Goal: Use online tool/utility: Utilize a website feature to perform a specific function

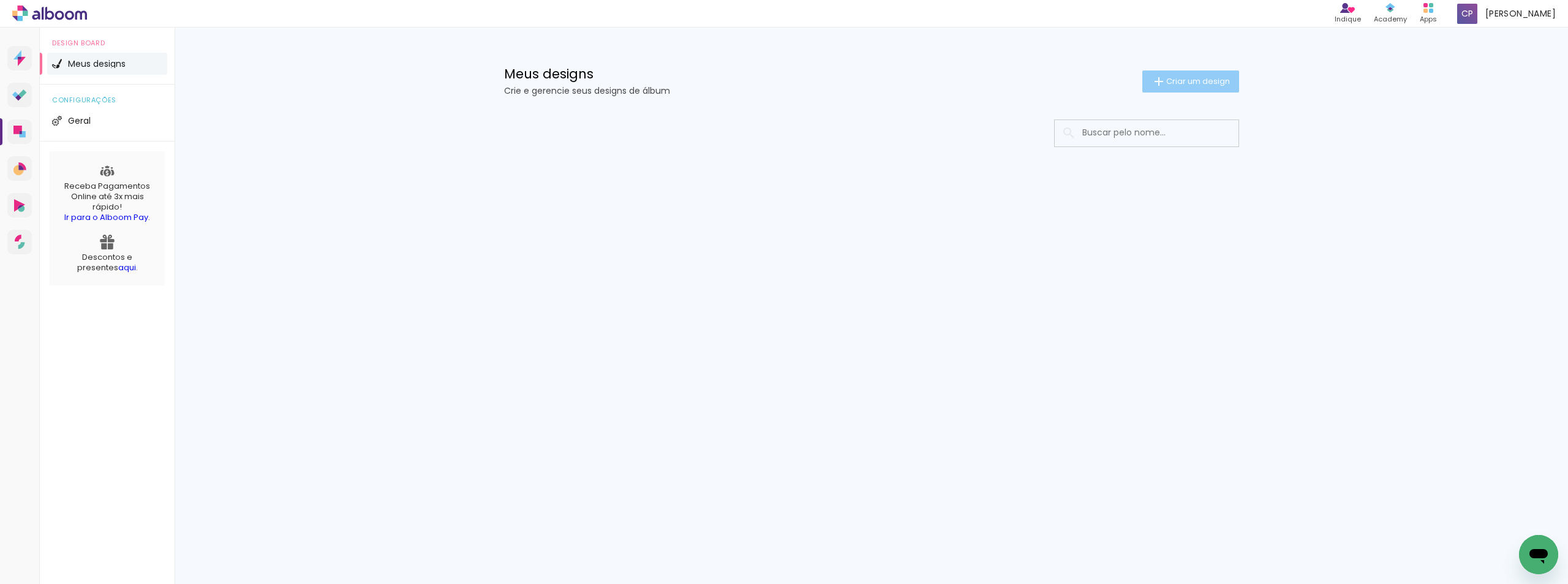
click at [1214, 84] on span "Criar um design" at bounding box center [1197, 82] width 64 height 8
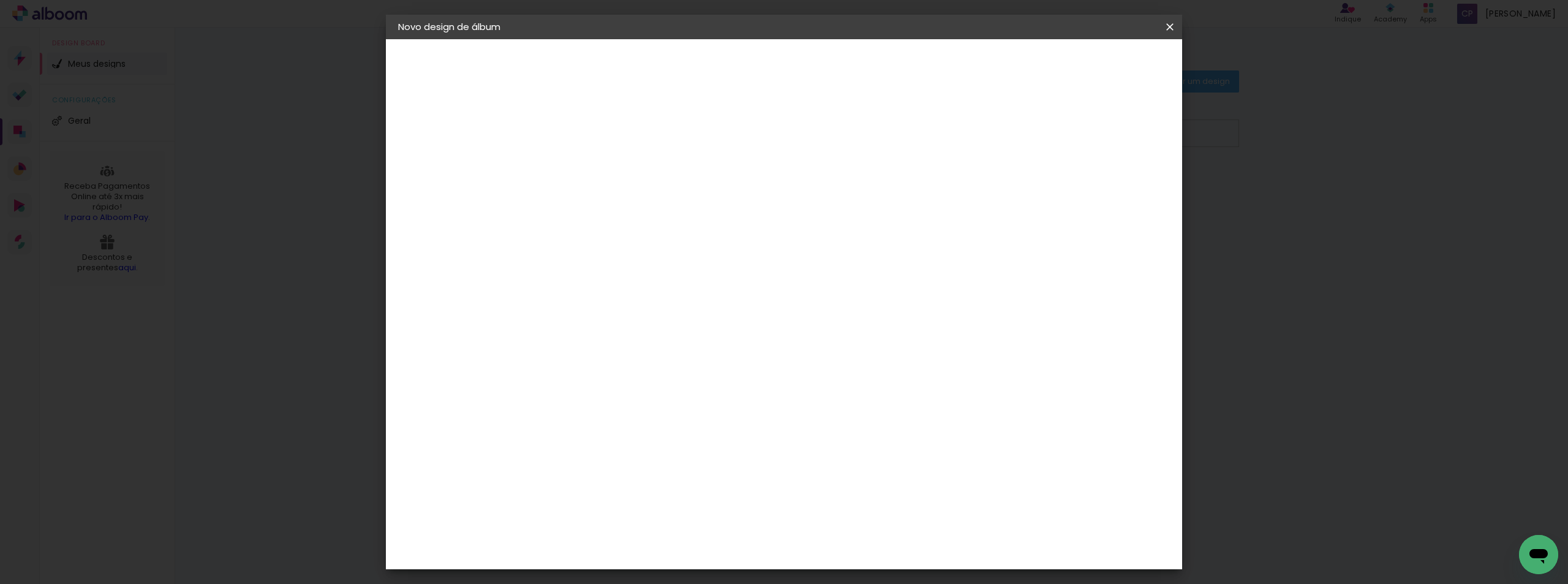
click at [599, 167] on input at bounding box center [599, 165] width 0 height 19
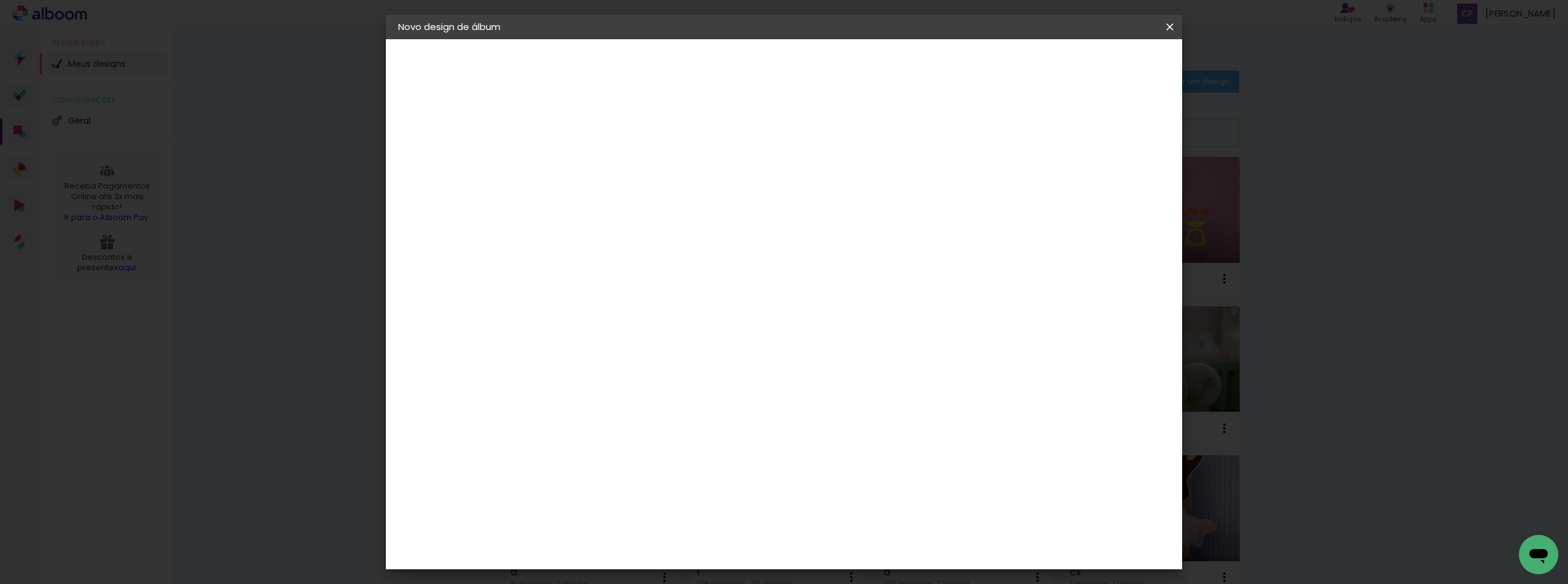
type input "z|"
type paper-input "z|"
click at [0, 0] on slot "Avançar" at bounding box center [0, 0] width 0 height 0
click at [828, 194] on paper-item "Tamanho Livre" at bounding box center [769, 186] width 118 height 27
click at [827, 72] on paper-button "Avançar" at bounding box center [797, 65] width 60 height 21
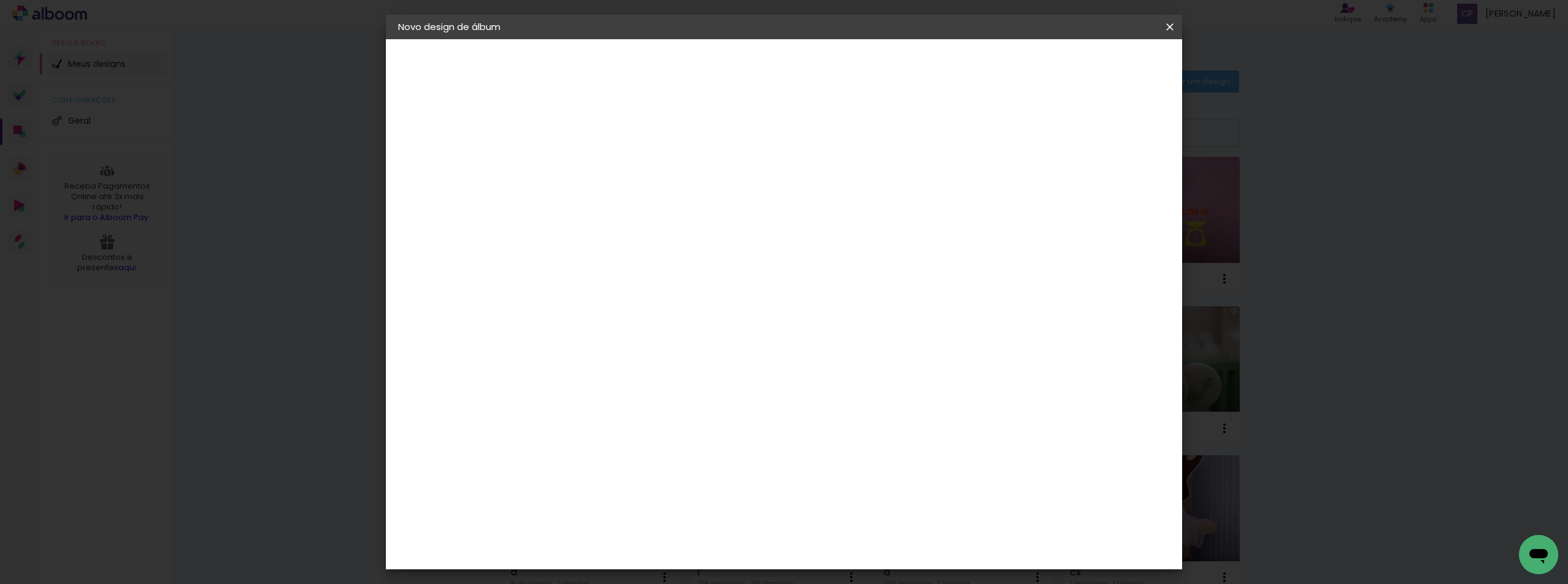
drag, startPoint x: 554, startPoint y: 349, endPoint x: 577, endPoint y: 348, distance: 23.0
click at [577, 348] on div "30" at bounding box center [567, 348] width 47 height 19
type input "15"
type paper-input "15"
drag, startPoint x: 849, startPoint y: 389, endPoint x: 880, endPoint y: 391, distance: 31.1
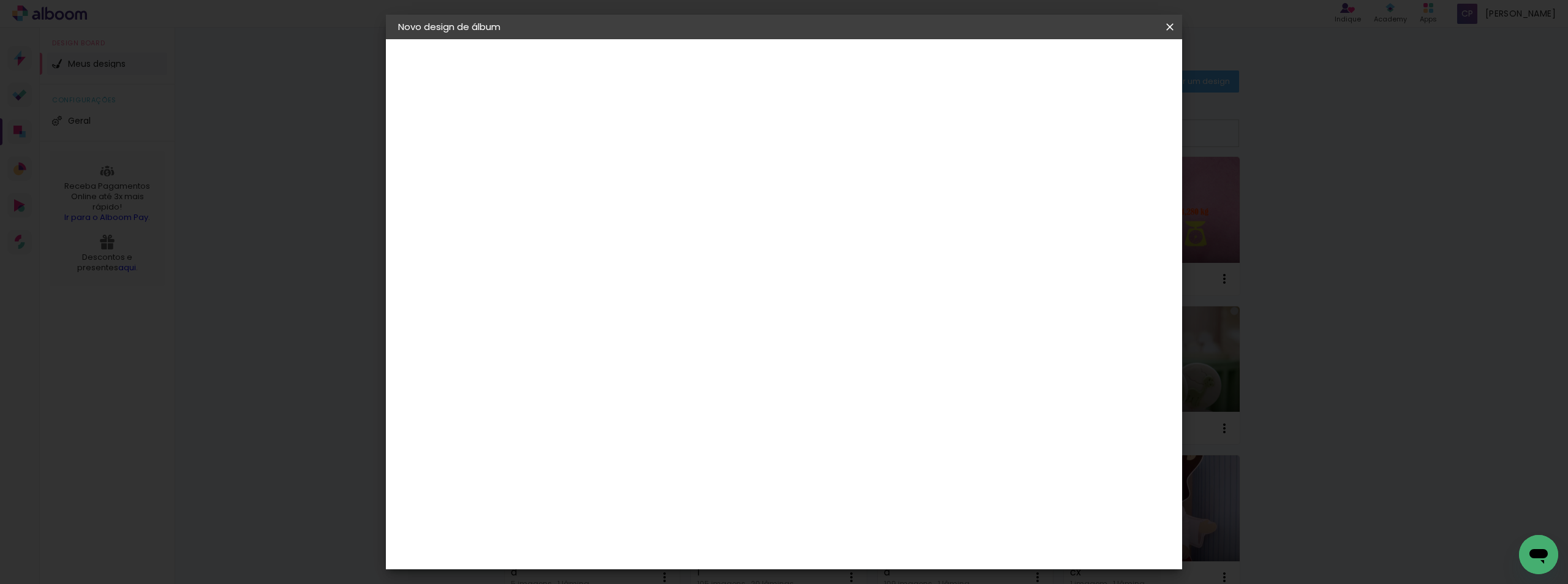
click at [880, 391] on div "60" at bounding box center [860, 391] width 47 height 19
type input "21"
type paper-input "21"
click at [1093, 64] on span "Iniciar design" at bounding box center [1065, 65] width 55 height 9
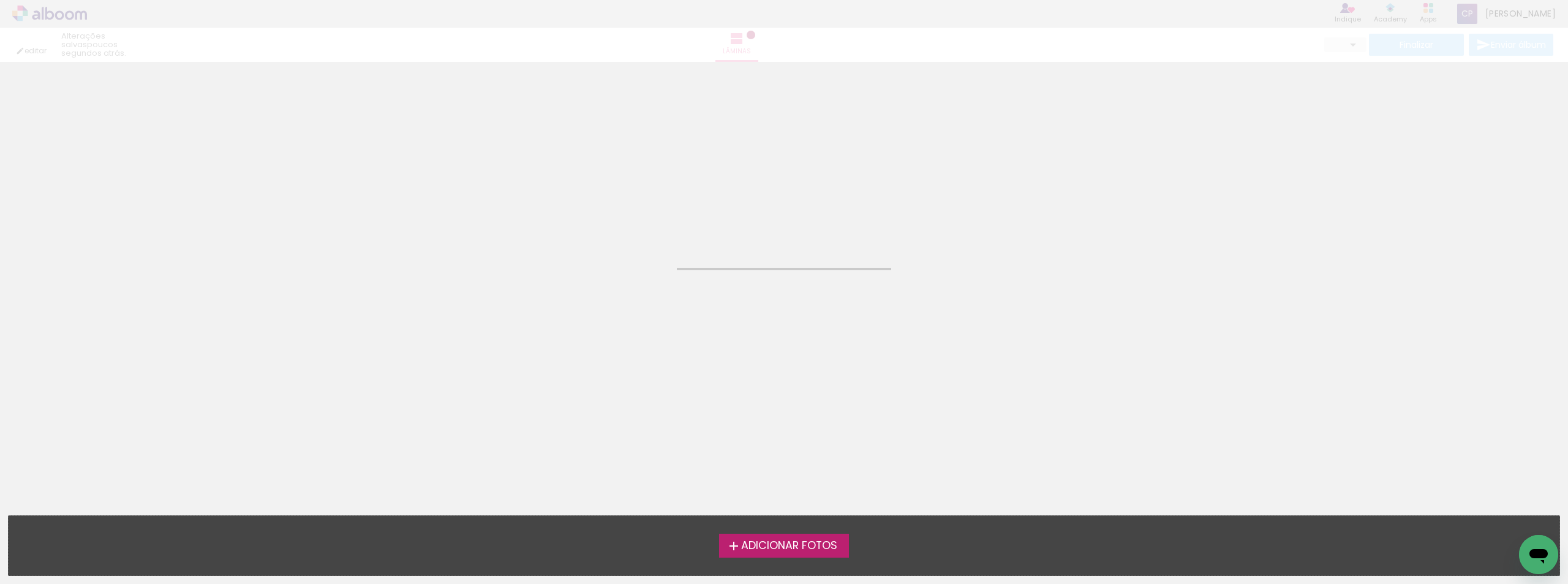
click at [801, 542] on span "Adicionar Fotos" at bounding box center [789, 546] width 96 height 11
click at [0, 0] on input "file" at bounding box center [0, 0] width 0 height 0
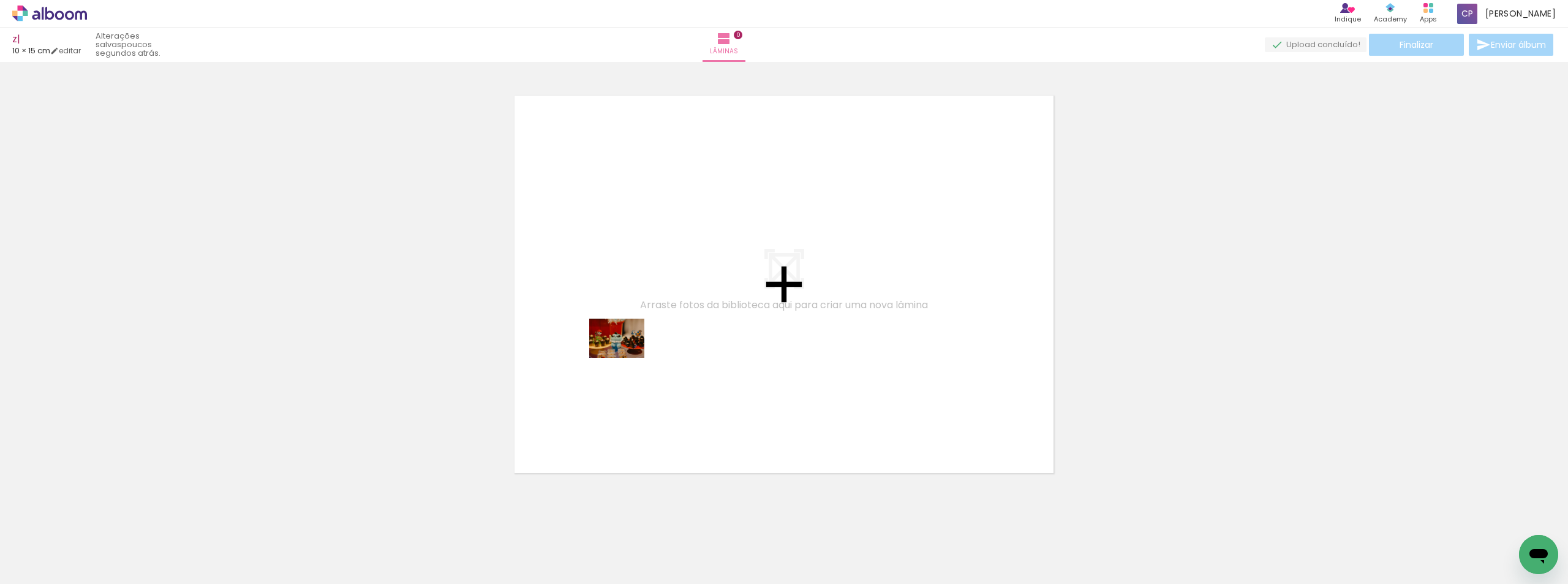
drag, startPoint x: 143, startPoint y: 533, endPoint x: 627, endPoint y: 355, distance: 515.7
click at [627, 355] on quentale-workspace at bounding box center [784, 292] width 1568 height 584
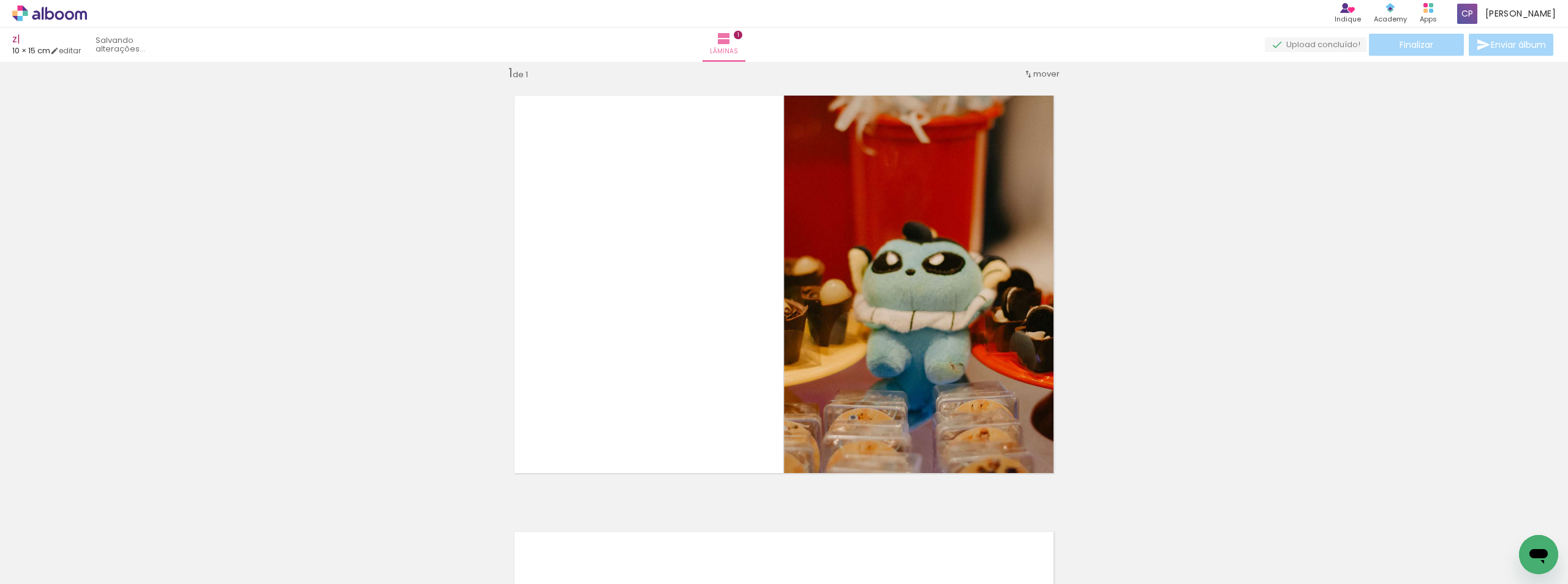
scroll to position [16, 0]
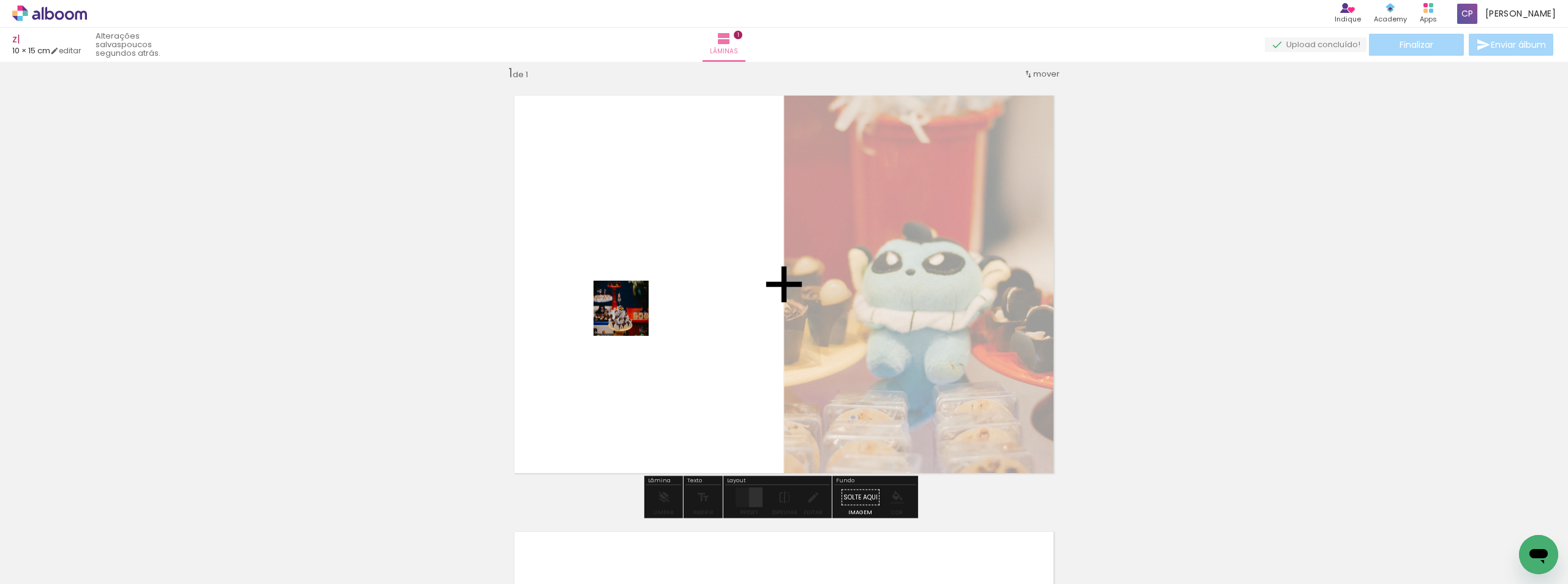
drag, startPoint x: 592, startPoint y: 390, endPoint x: 608, endPoint y: 515, distance: 126.0
click at [637, 309] on quentale-workspace at bounding box center [784, 292] width 1568 height 584
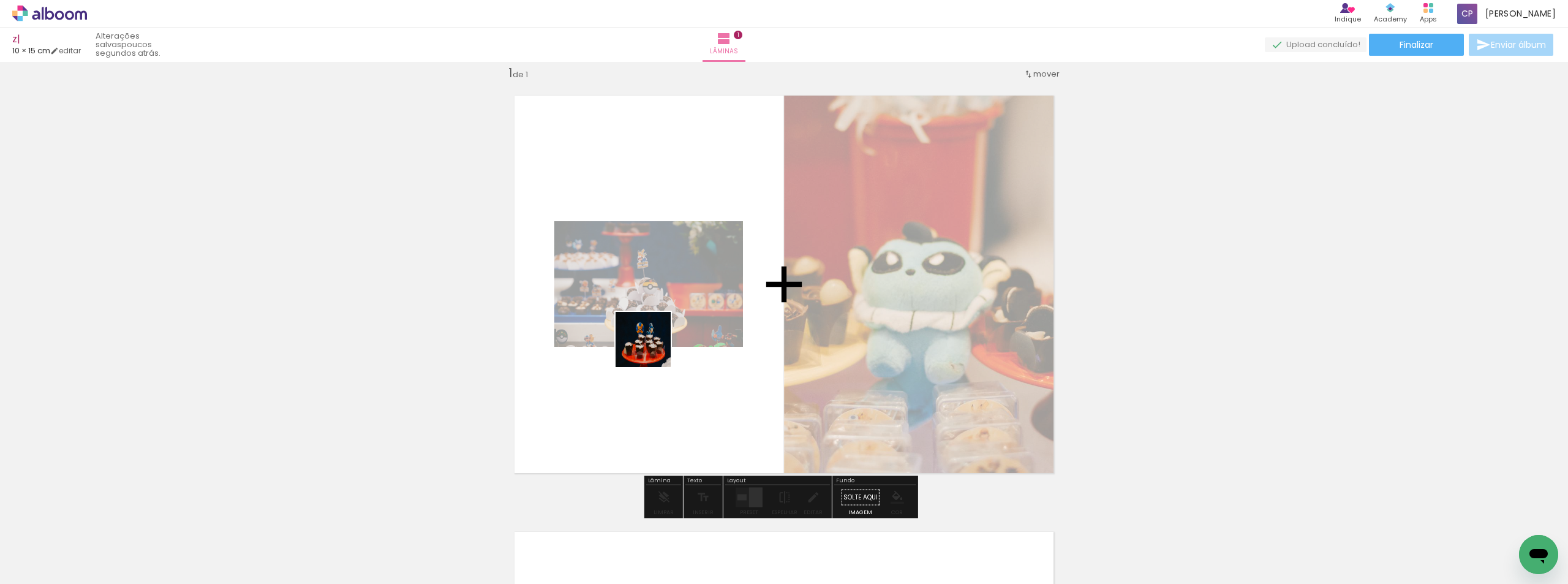
drag, startPoint x: 630, startPoint y: 421, endPoint x: 680, endPoint y: 505, distance: 97.8
click at [657, 328] on quentale-workspace at bounding box center [784, 292] width 1568 height 584
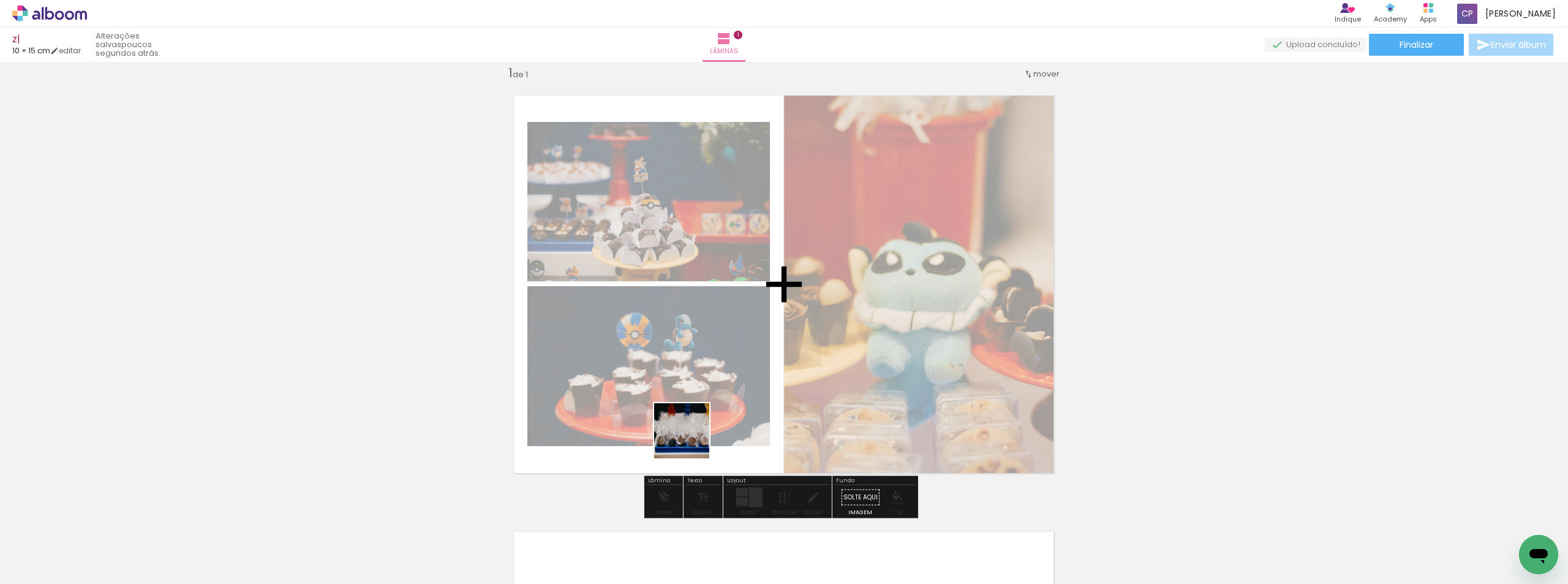
drag, startPoint x: 691, startPoint y: 440, endPoint x: 744, endPoint y: 517, distance: 93.5
click at [721, 326] on quentale-workspace at bounding box center [784, 292] width 1568 height 584
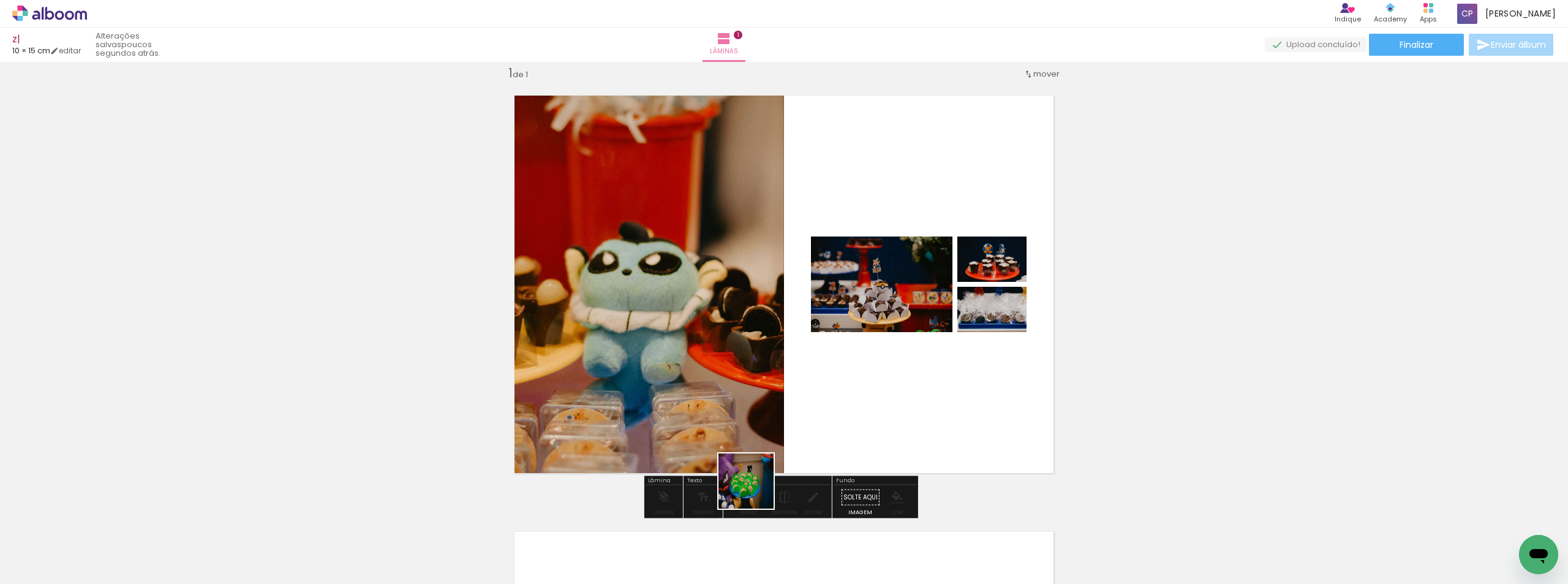
drag, startPoint x: 738, startPoint y: 542, endPoint x: 515, endPoint y: 498, distance: 227.3
click at [796, 330] on quentale-workspace at bounding box center [784, 292] width 1568 height 584
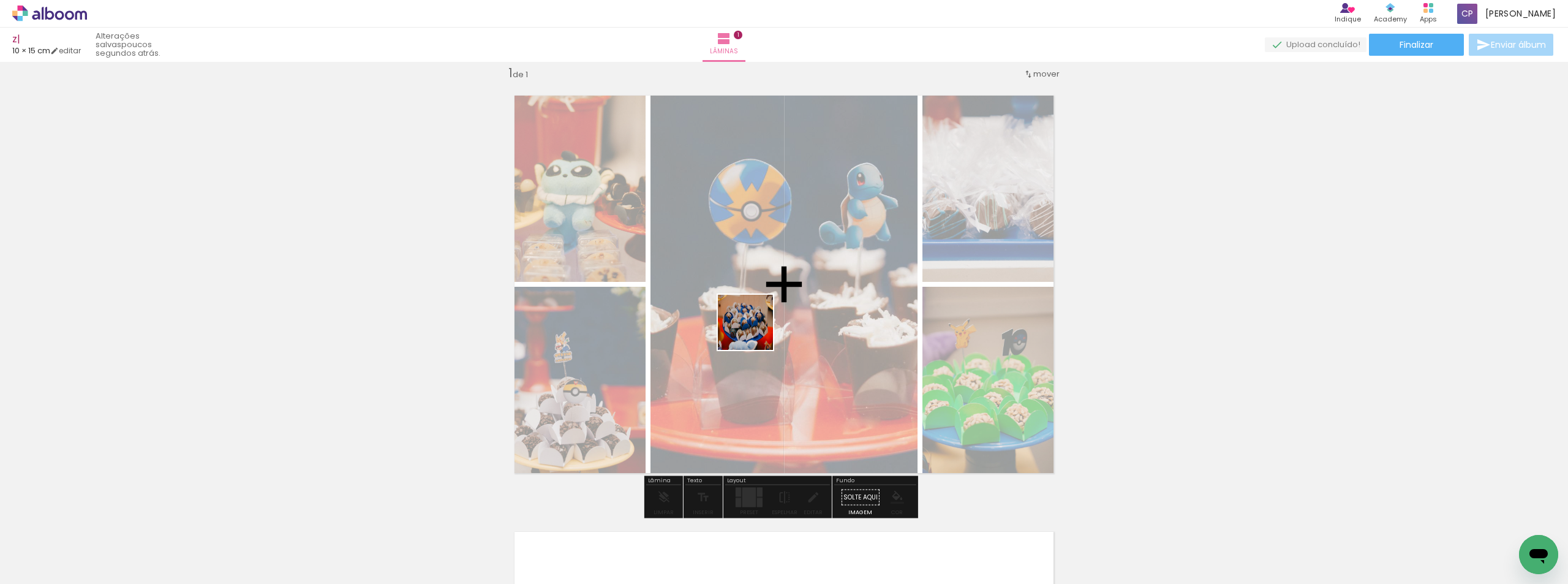
drag, startPoint x: 469, startPoint y: 542, endPoint x: 755, endPoint y: 332, distance: 354.8
click at [755, 332] on quentale-workspace at bounding box center [784, 292] width 1568 height 584
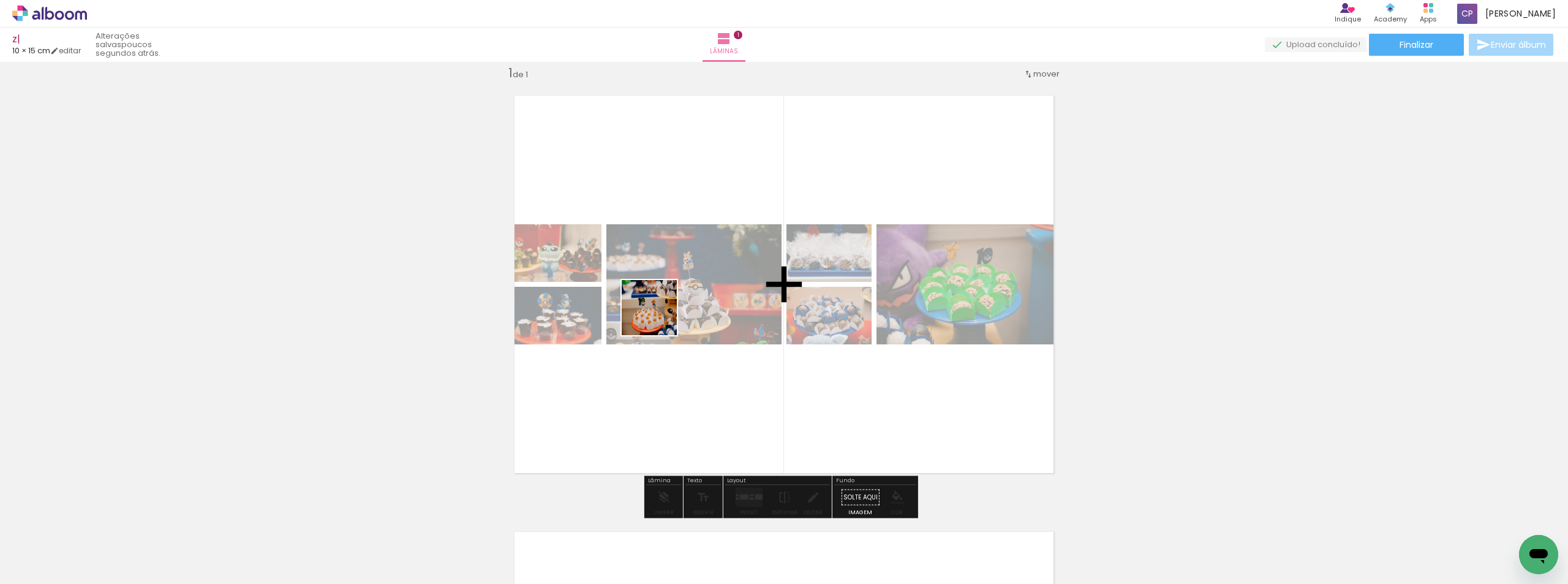
drag, startPoint x: 401, startPoint y: 539, endPoint x: 658, endPoint y: 317, distance: 339.6
click at [658, 317] on quentale-workspace at bounding box center [784, 292] width 1568 height 584
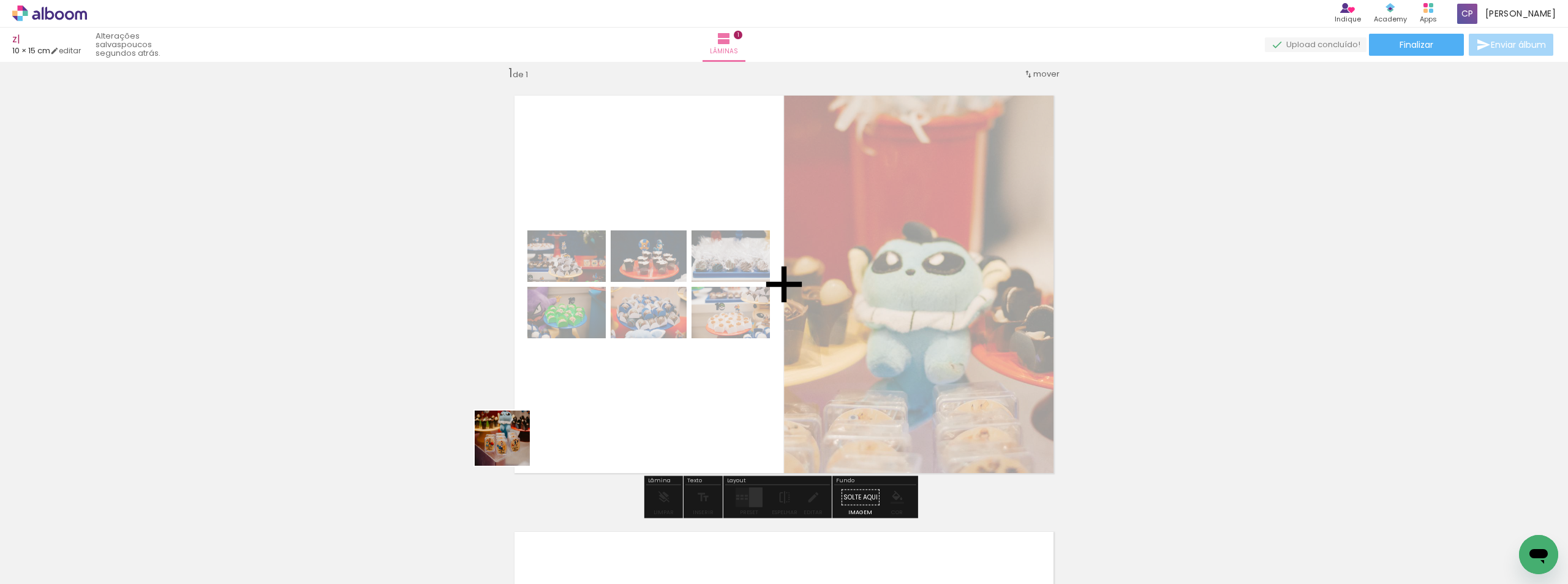
drag, startPoint x: 438, startPoint y: 489, endPoint x: 269, endPoint y: 464, distance: 170.8
click at [697, 371] on quentale-workspace at bounding box center [784, 292] width 1568 height 584
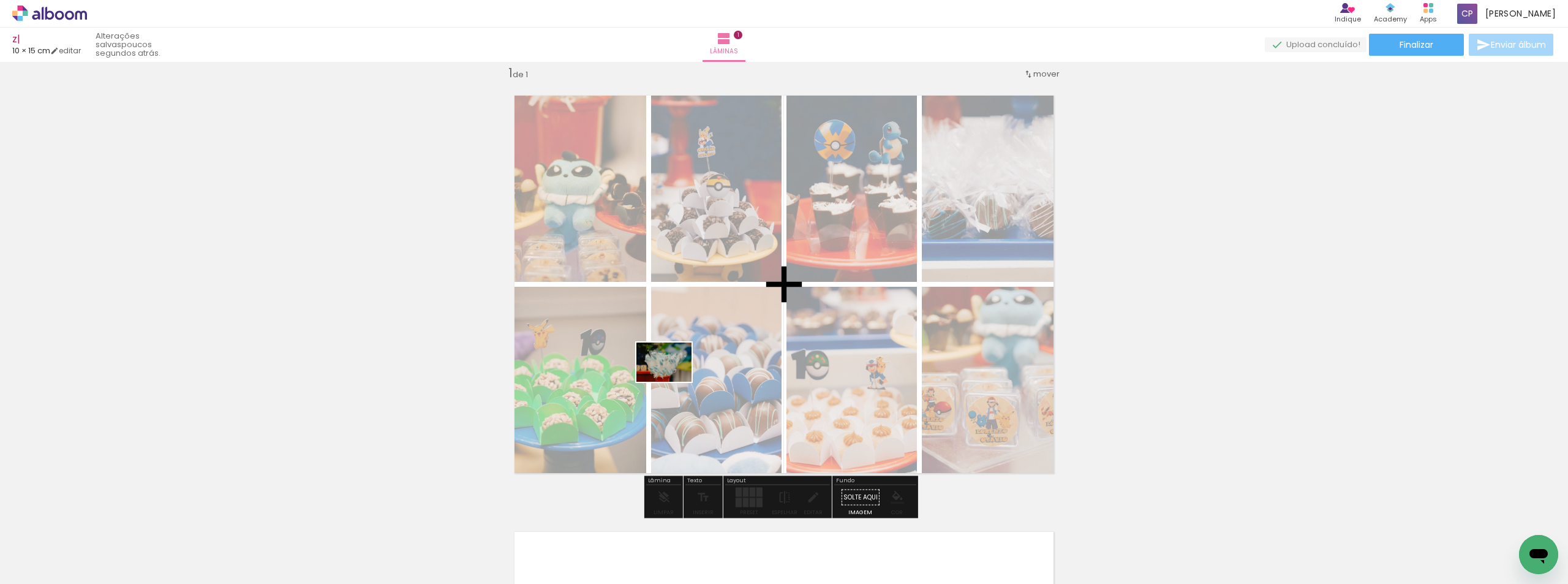
drag, startPoint x: 271, startPoint y: 537, endPoint x: 235, endPoint y: 498, distance: 53.1
click at [686, 382] on quentale-workspace at bounding box center [784, 292] width 1568 height 584
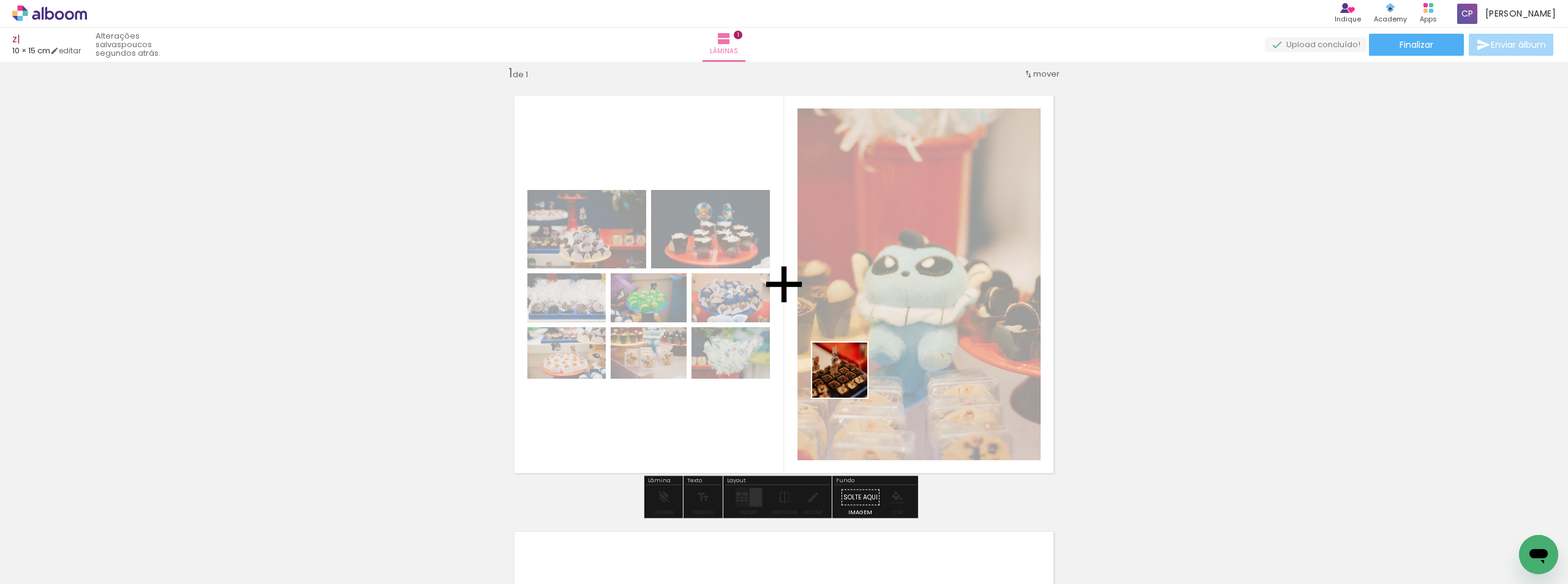
drag, startPoint x: 199, startPoint y: 541, endPoint x: 849, endPoint y: 378, distance: 670.1
click at [849, 378] on quentale-workspace at bounding box center [784, 292] width 1568 height 584
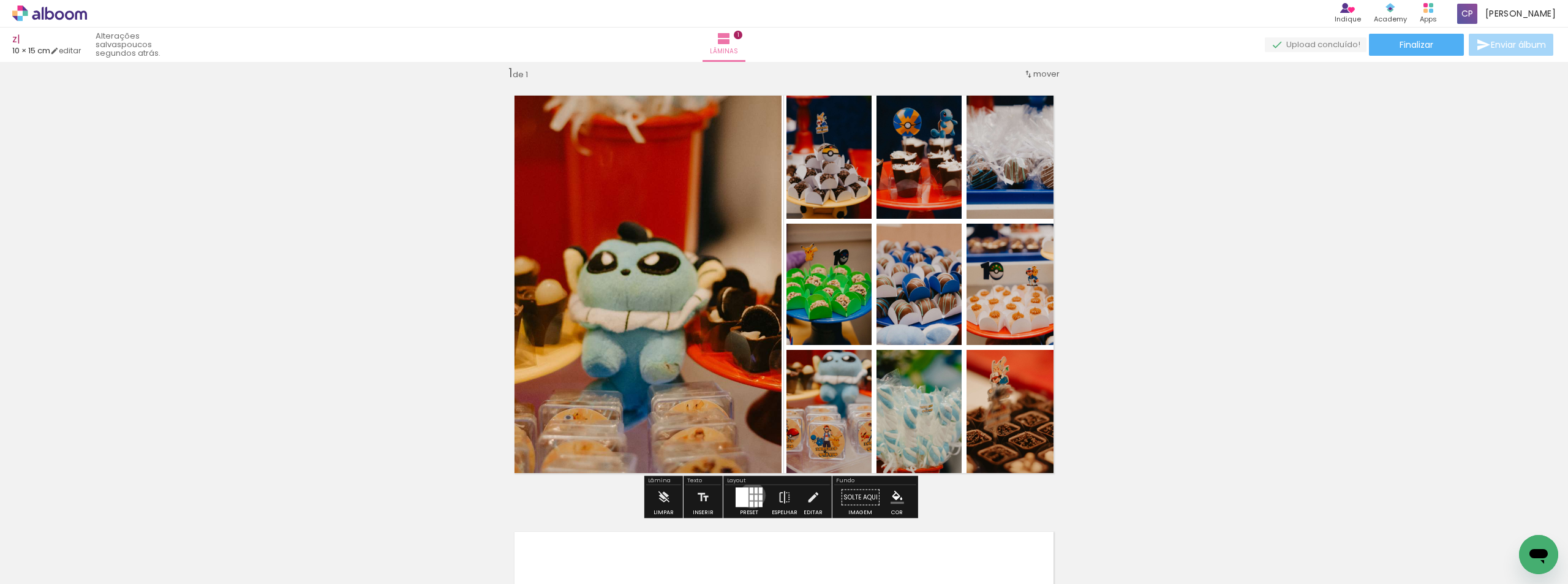
click at [749, 495] on div at bounding box center [751, 498] width 3 height 5
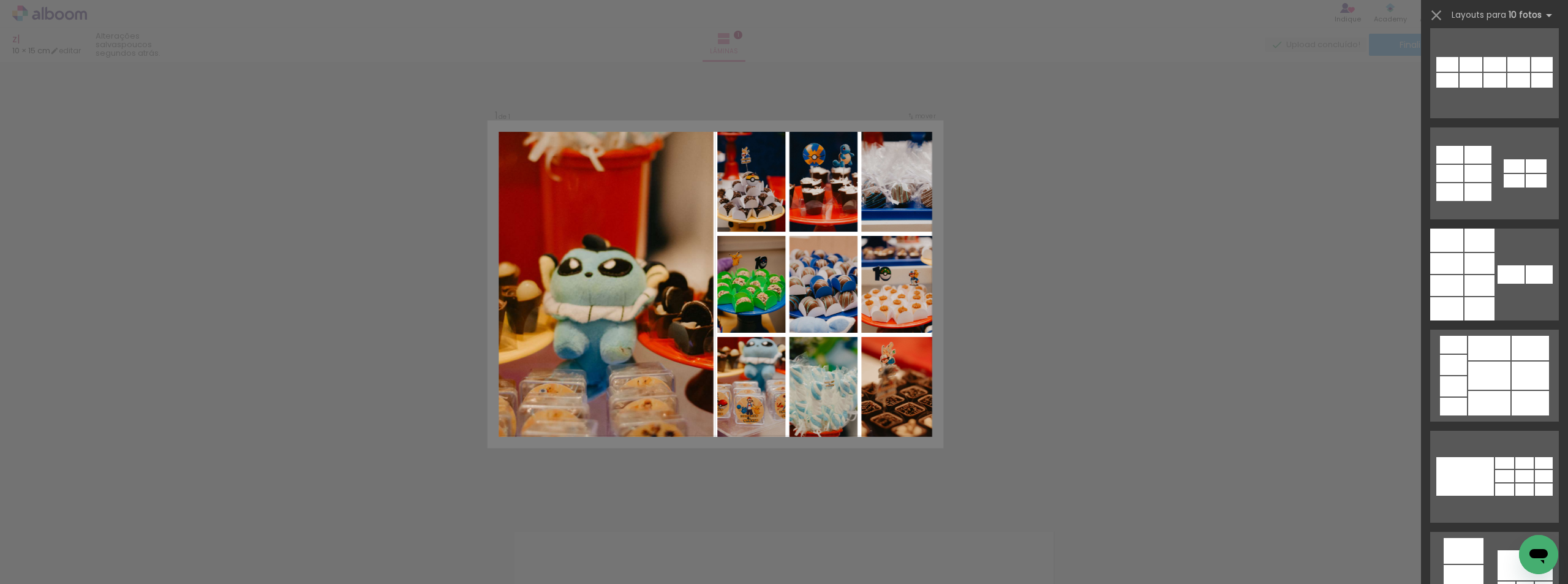
scroll to position [872, 0]
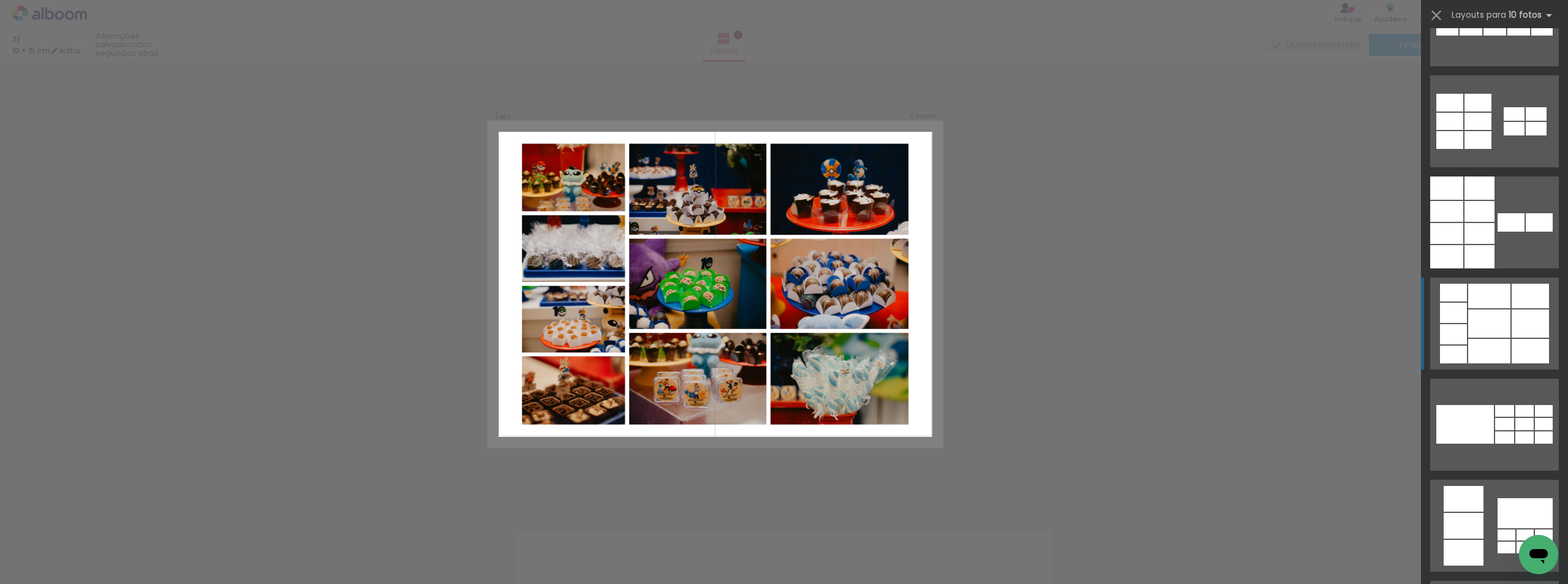
click at [1548, 317] on quentale-layouter at bounding box center [1495, 324] width 129 height 92
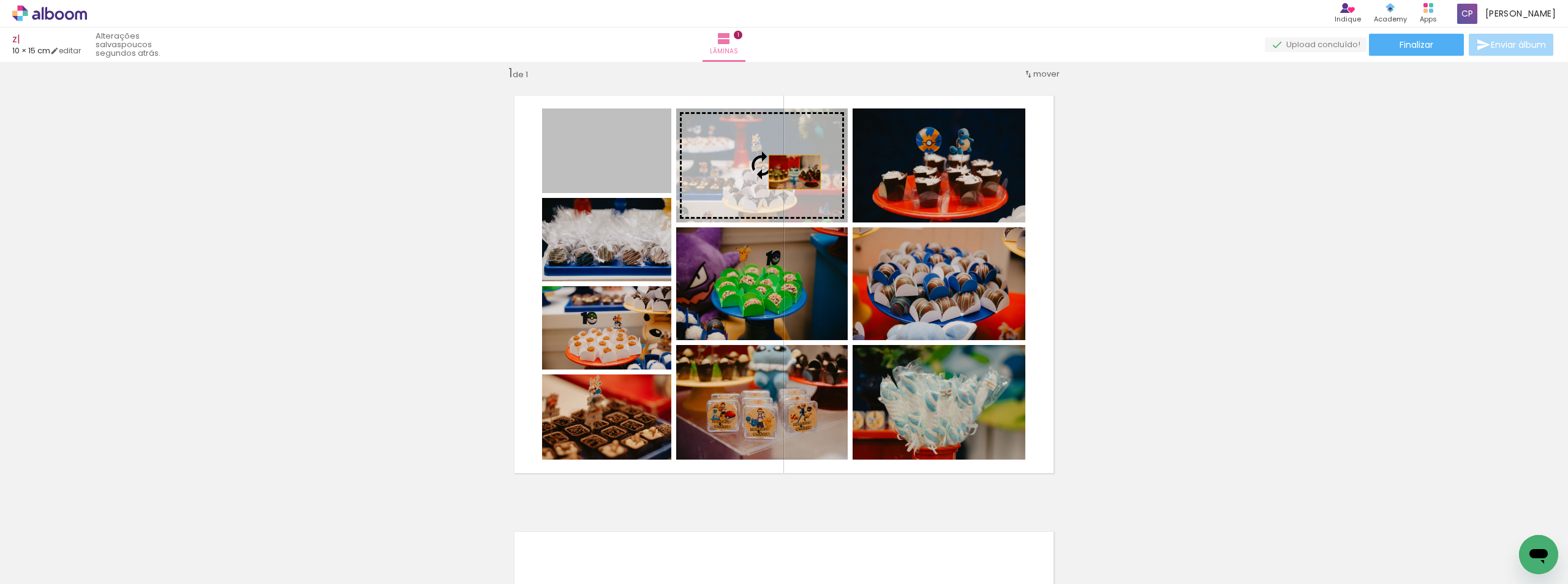
drag, startPoint x: 634, startPoint y: 164, endPoint x: 797, endPoint y: 172, distance: 163.2
click at [0, 0] on slot at bounding box center [0, 0] width 0 height 0
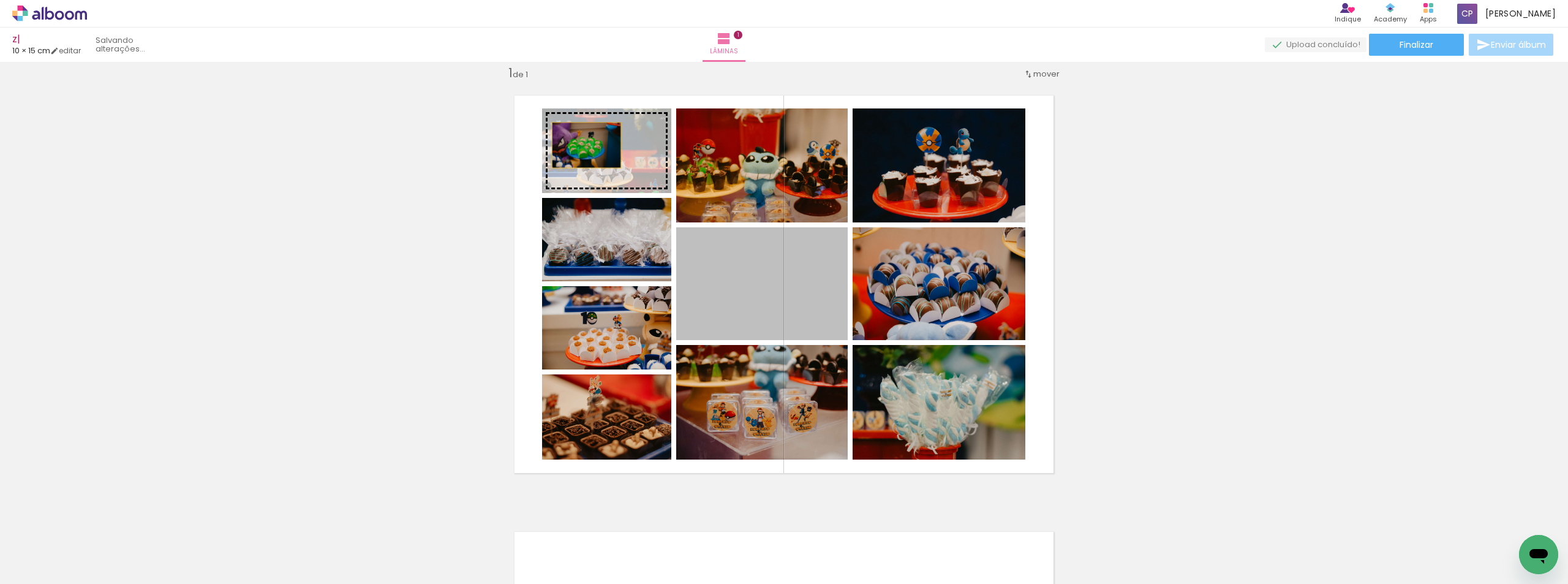
drag, startPoint x: 763, startPoint y: 298, endPoint x: 582, endPoint y: 145, distance: 237.0
click at [0, 0] on slot at bounding box center [0, 0] width 0 height 0
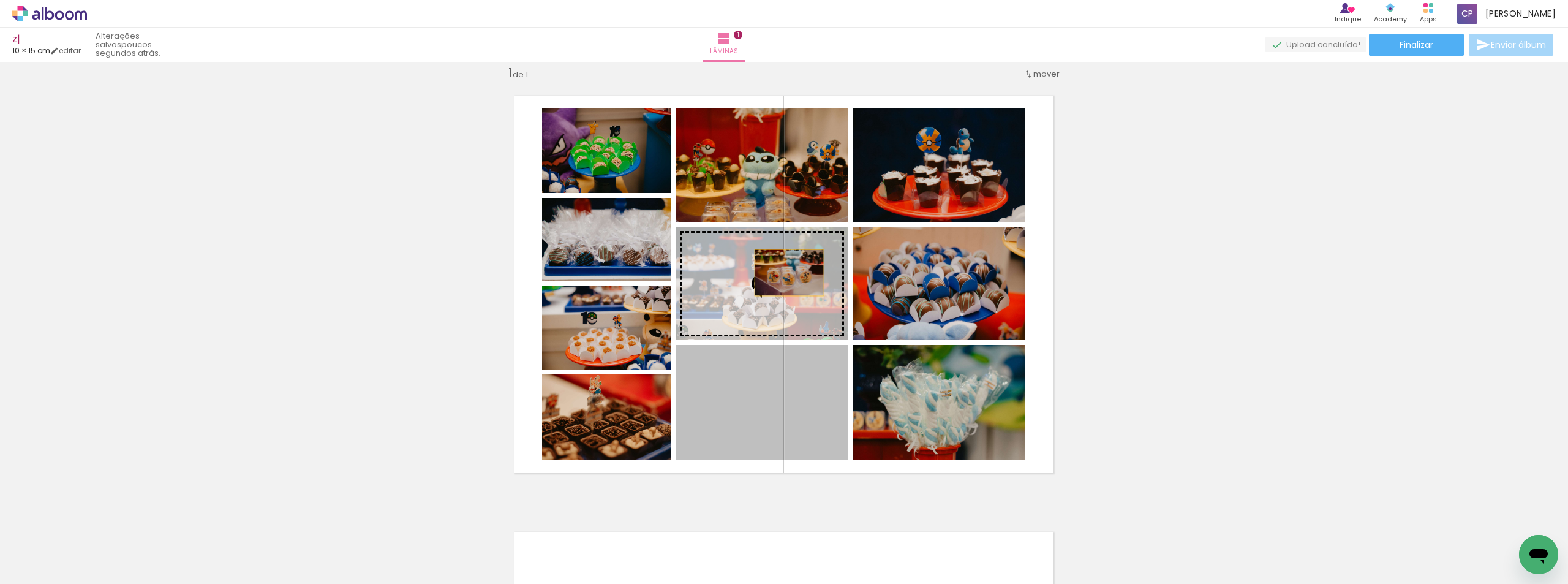
drag, startPoint x: 787, startPoint y: 407, endPoint x: 784, endPoint y: 266, distance: 141.0
click at [0, 0] on slot at bounding box center [0, 0] width 0 height 0
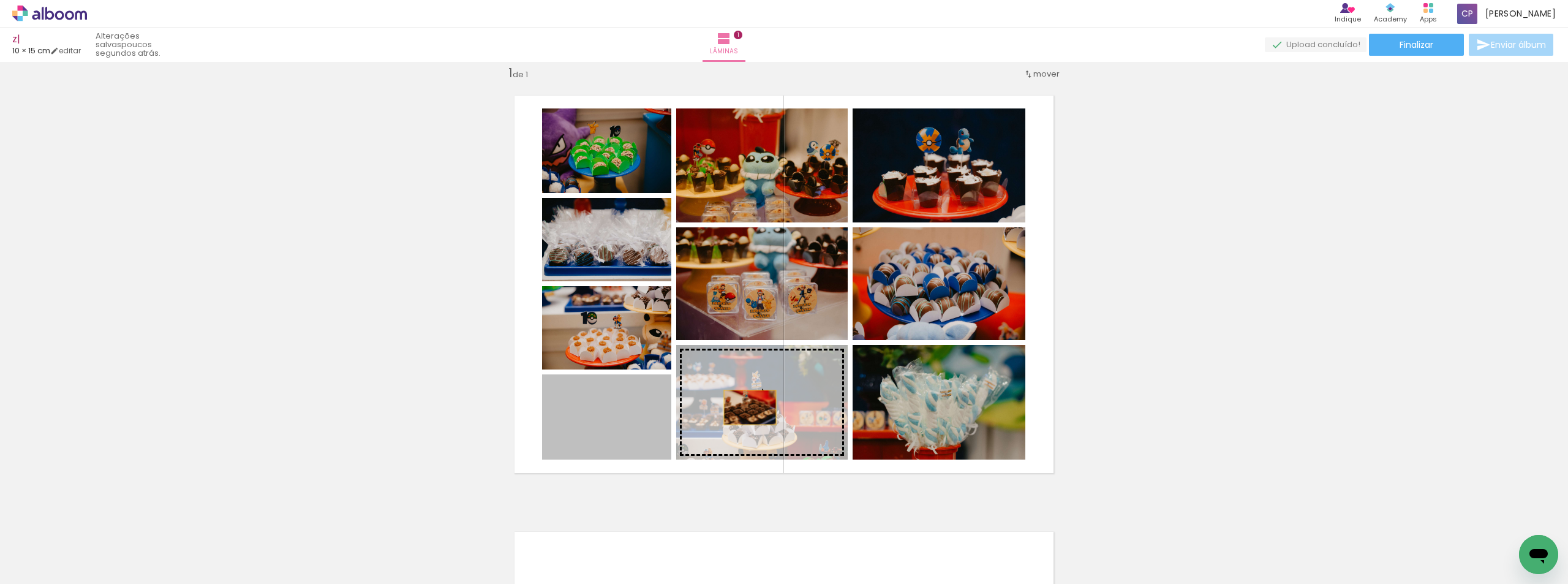
drag, startPoint x: 619, startPoint y: 430, endPoint x: 747, endPoint y: 407, distance: 130.0
click at [0, 0] on slot at bounding box center [0, 0] width 0 height 0
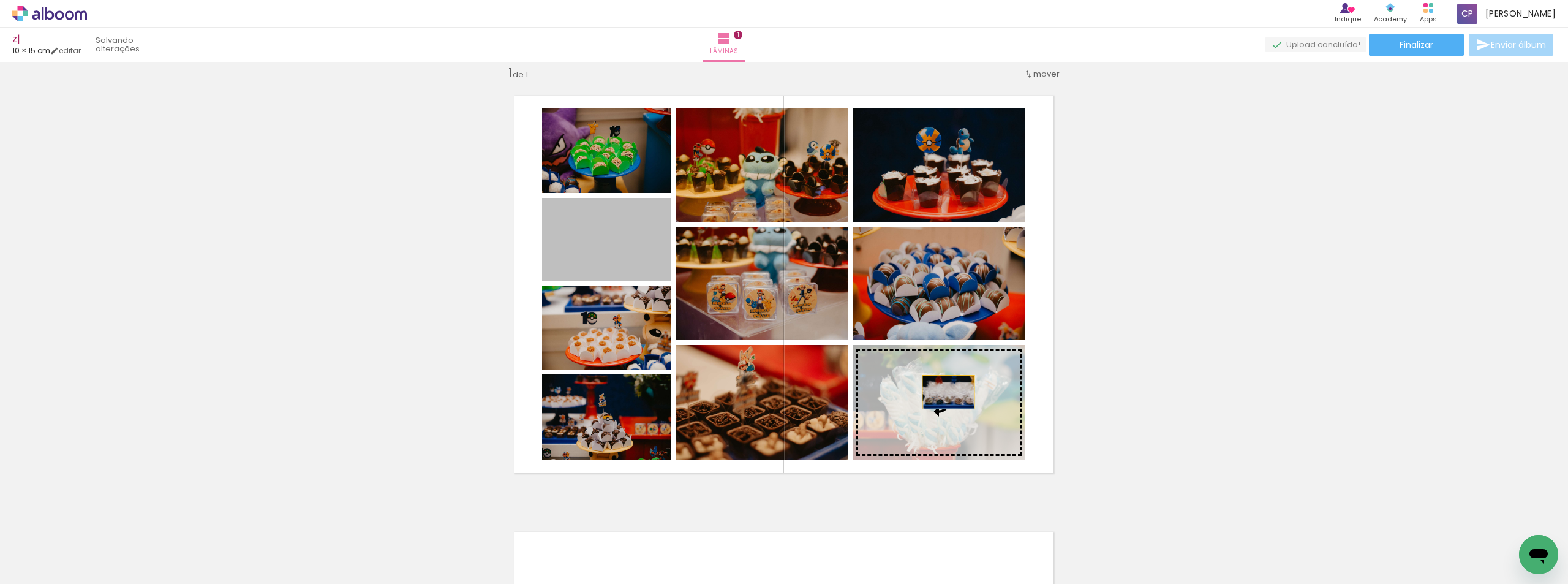
drag, startPoint x: 619, startPoint y: 238, endPoint x: 944, endPoint y: 392, distance: 359.6
click at [0, 0] on slot at bounding box center [0, 0] width 0 height 0
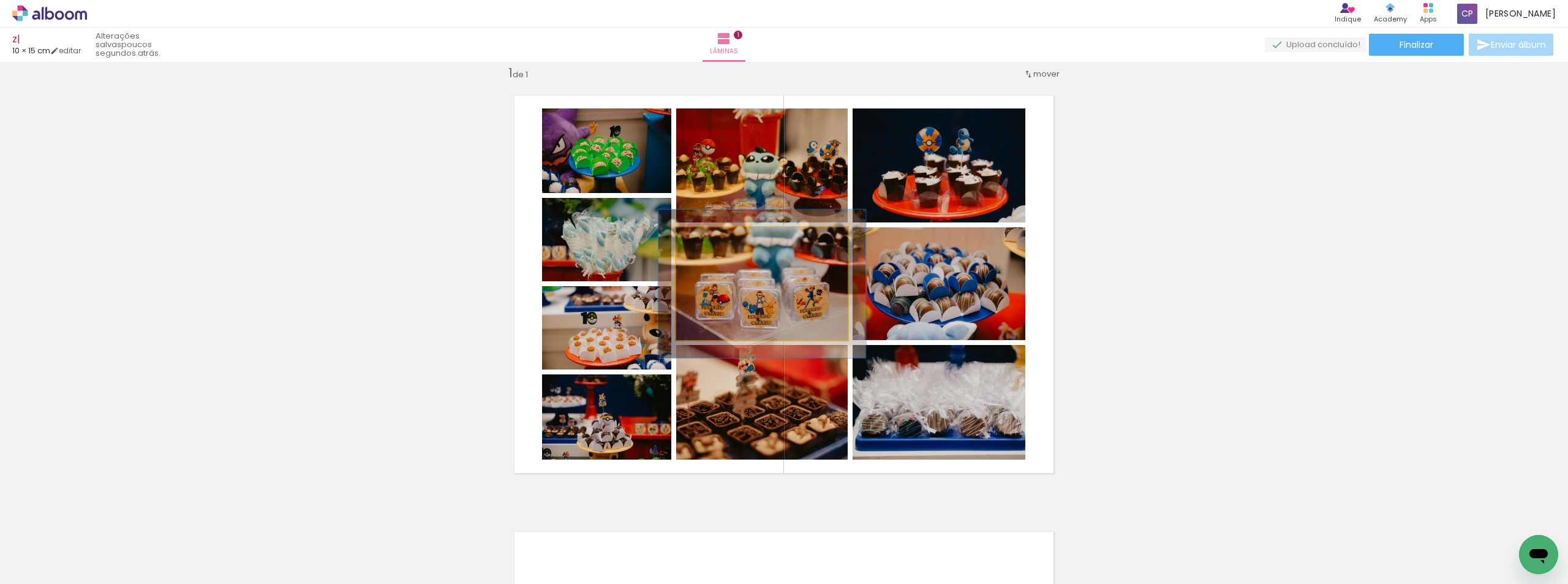
drag, startPoint x: 704, startPoint y: 238, endPoint x: 714, endPoint y: 239, distance: 10.0
type paper-slider "121"
click at [714, 239] on div at bounding box center [714, 240] width 20 height 20
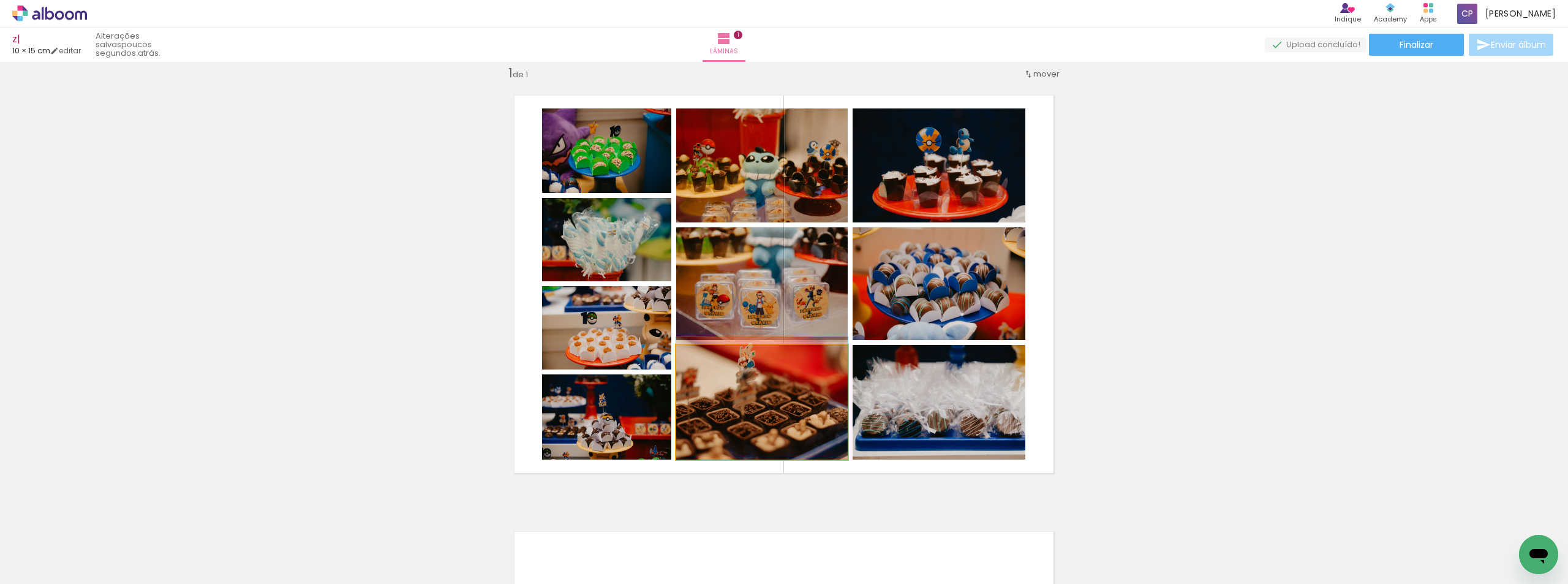
drag, startPoint x: 760, startPoint y: 409, endPoint x: 765, endPoint y: 384, distance: 25.5
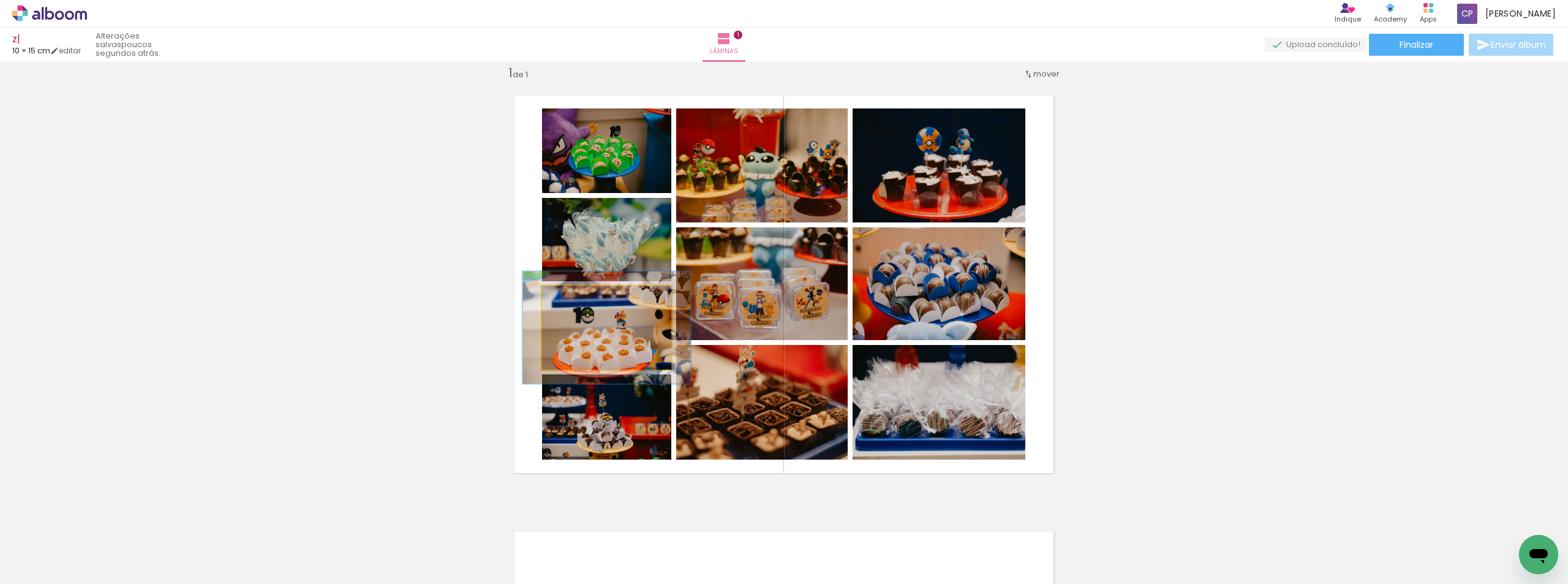
drag, startPoint x: 570, startPoint y: 302, endPoint x: 583, endPoint y: 300, distance: 13.2
type paper-slider "130"
click at [583, 300] on div at bounding box center [584, 299] width 20 height 20
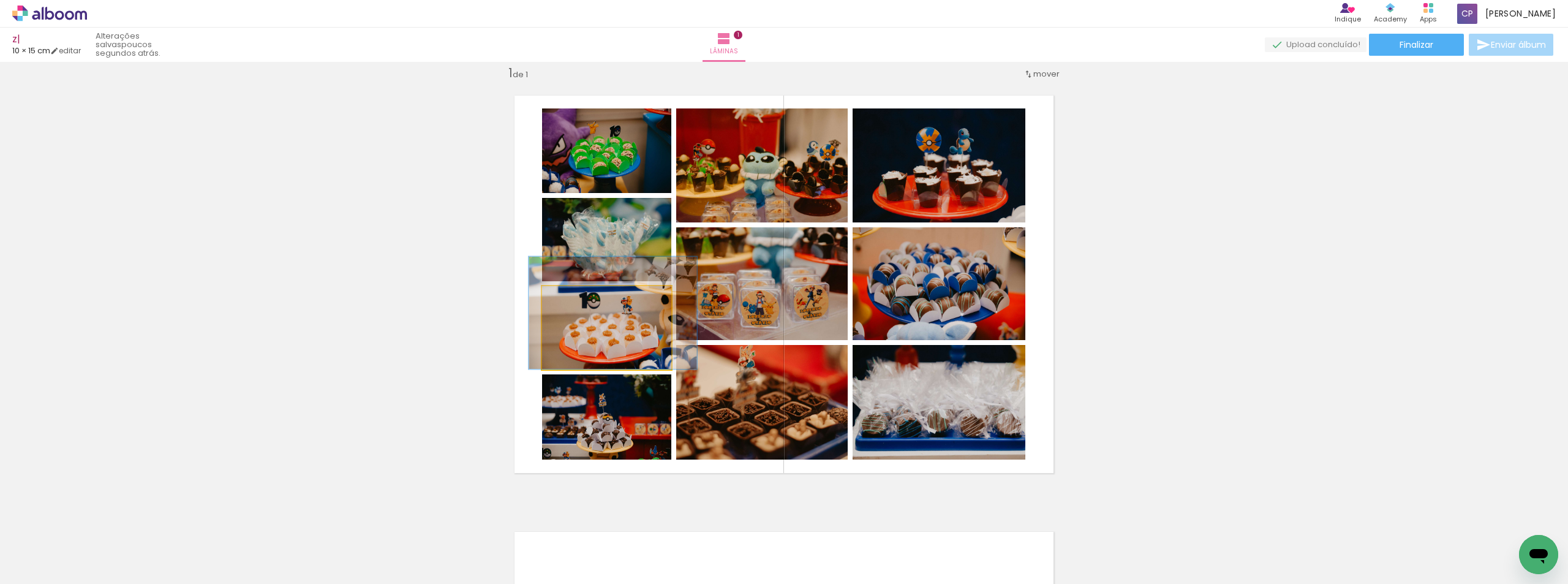
drag, startPoint x: 608, startPoint y: 331, endPoint x: 613, endPoint y: 318, distance: 13.9
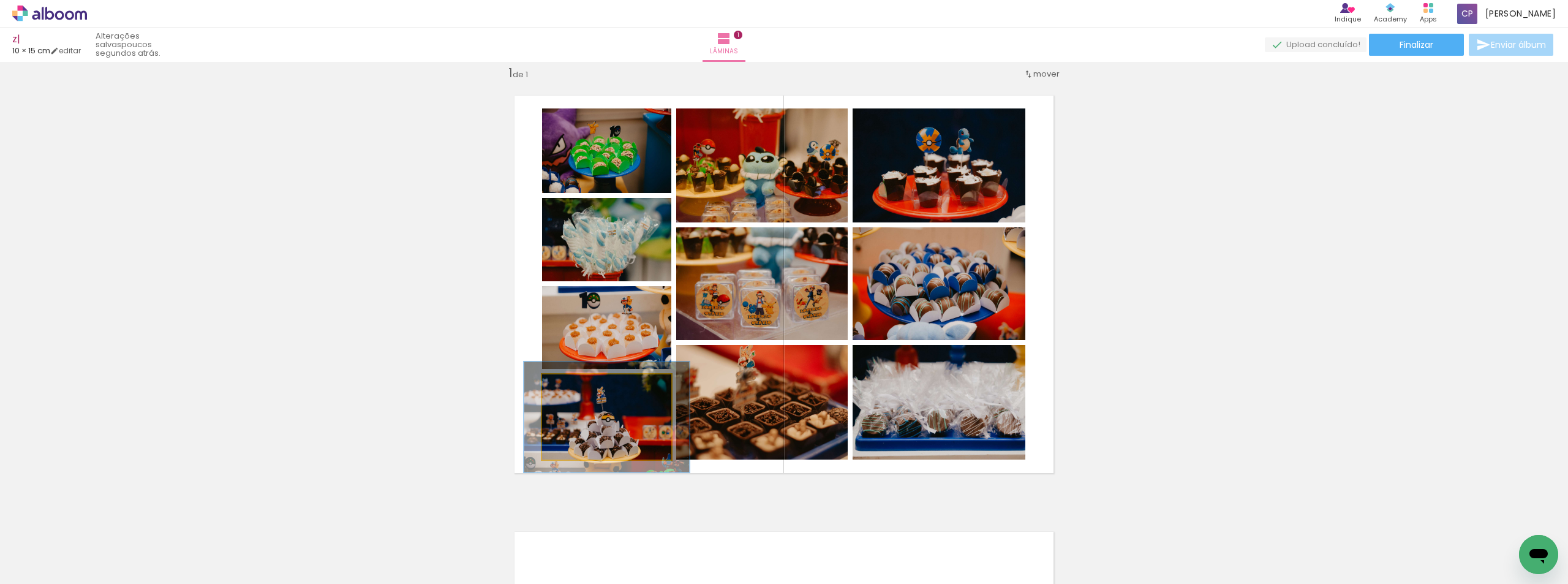
drag, startPoint x: 571, startPoint y: 387, endPoint x: 583, endPoint y: 386, distance: 12.0
type paper-slider "128"
click at [583, 386] on div at bounding box center [583, 387] width 20 height 20
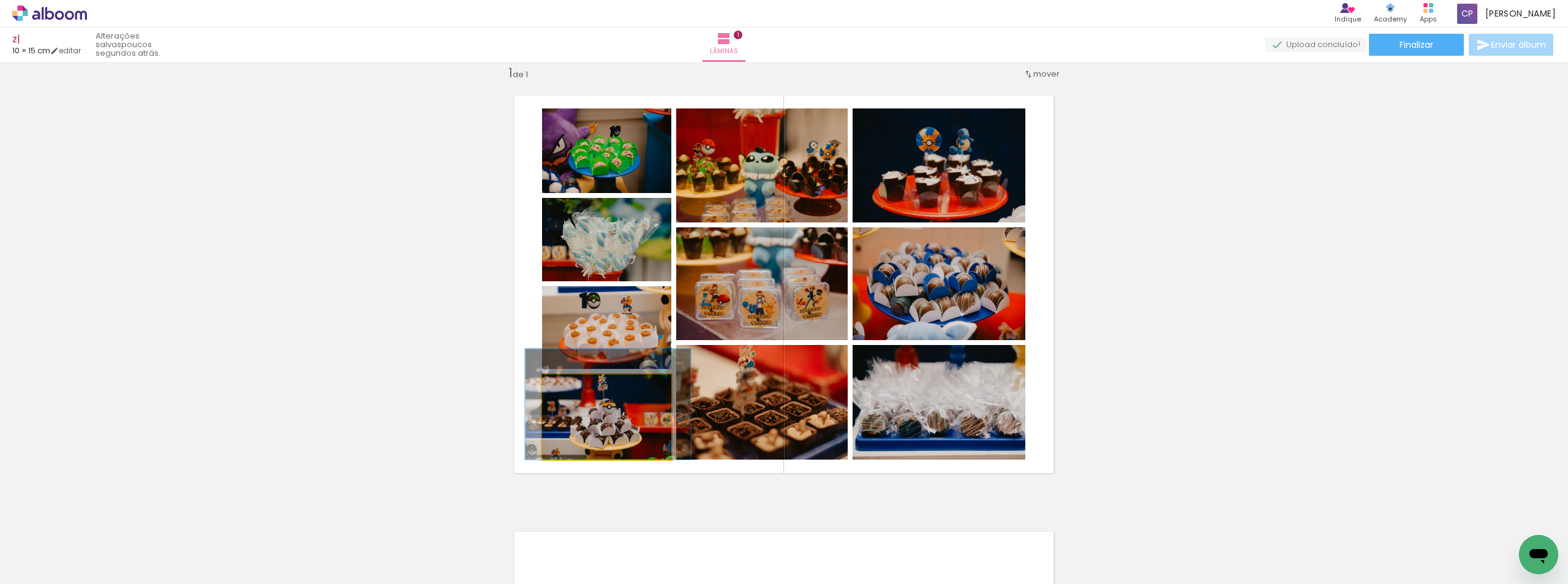
drag, startPoint x: 619, startPoint y: 414, endPoint x: 619, endPoint y: 398, distance: 16.0
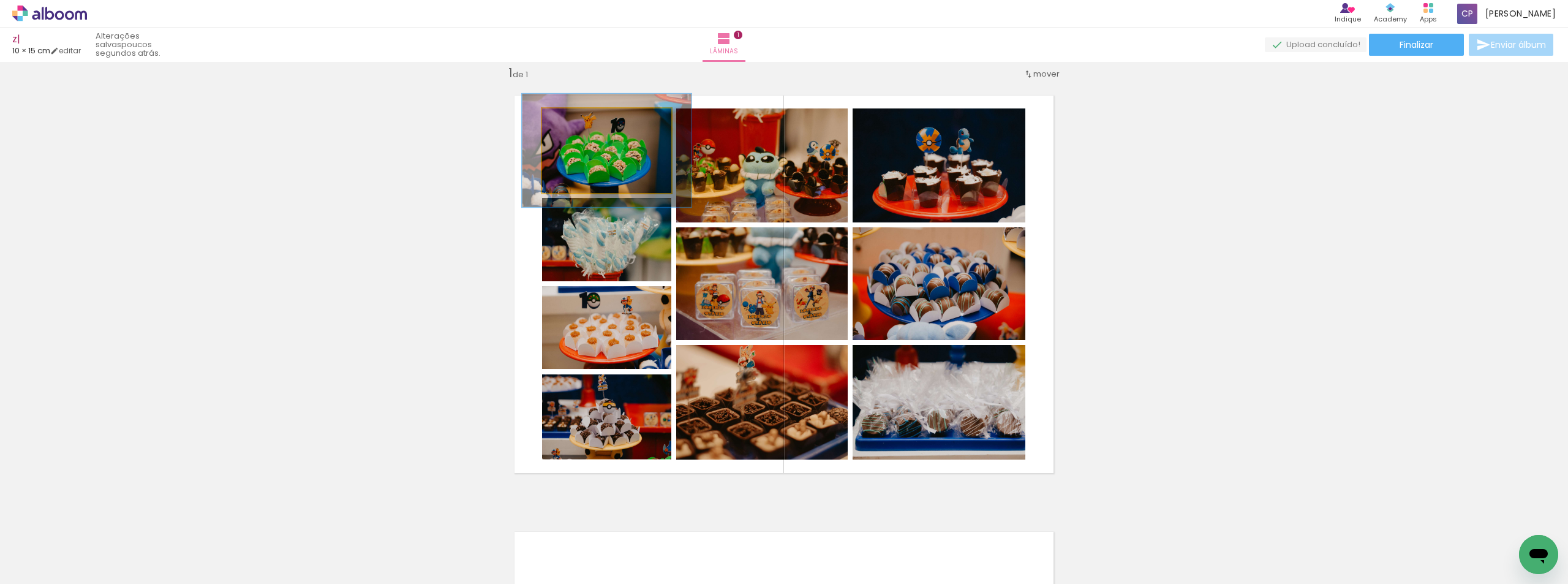
type paper-slider "131"
click at [584, 124] on div at bounding box center [595, 121] width 48 height 20
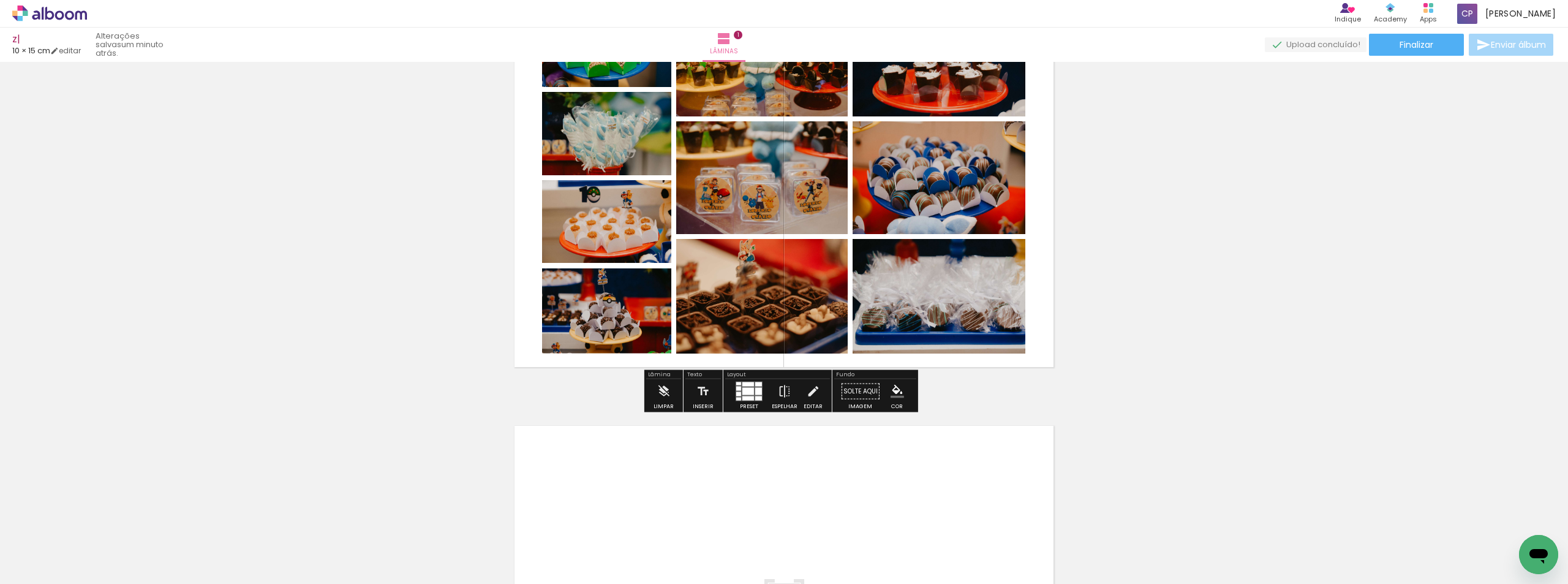
scroll to position [138, 0]
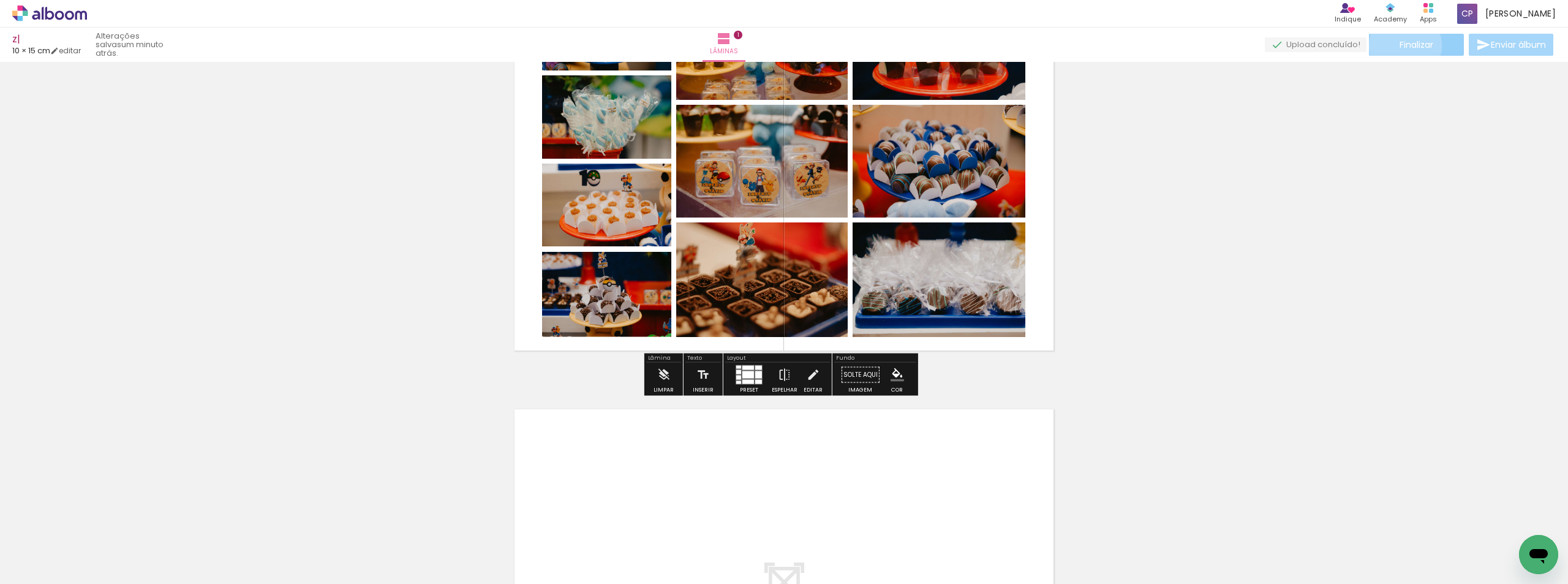
click at [1401, 45] on span "Finalizar" at bounding box center [1416, 45] width 34 height 9
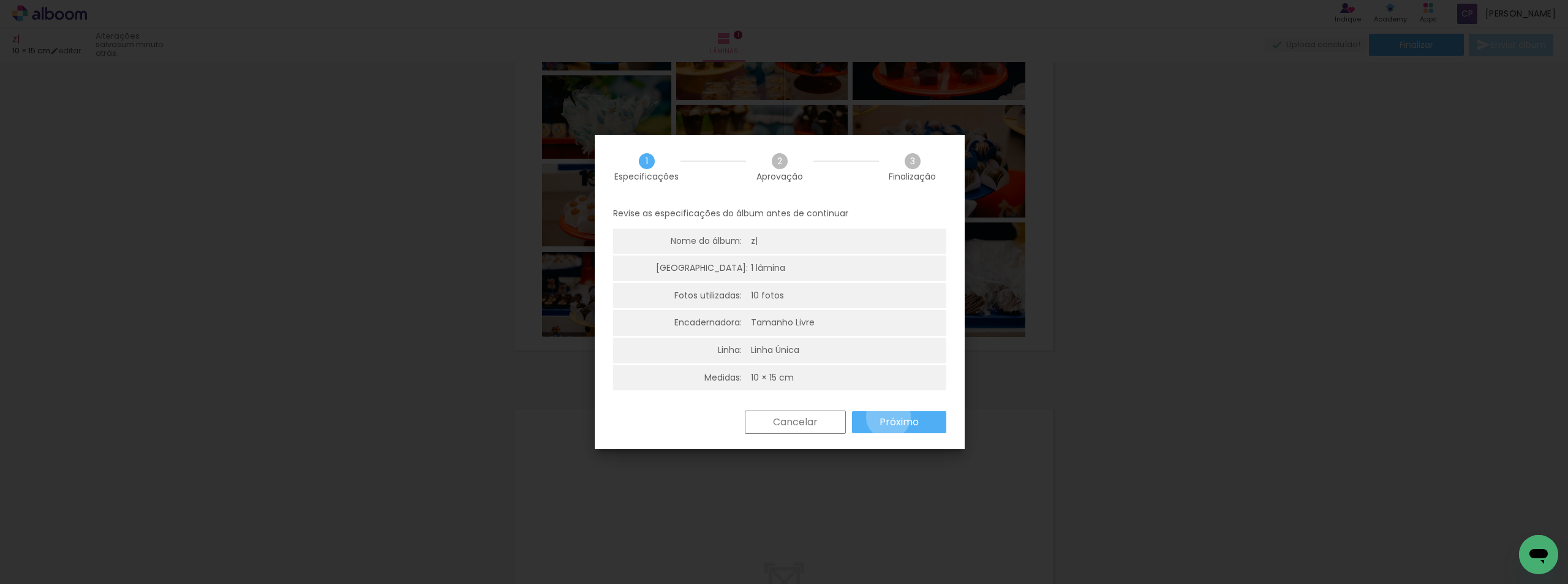
click at [0, 0] on slot "Próximo" at bounding box center [0, 0] width 0 height 0
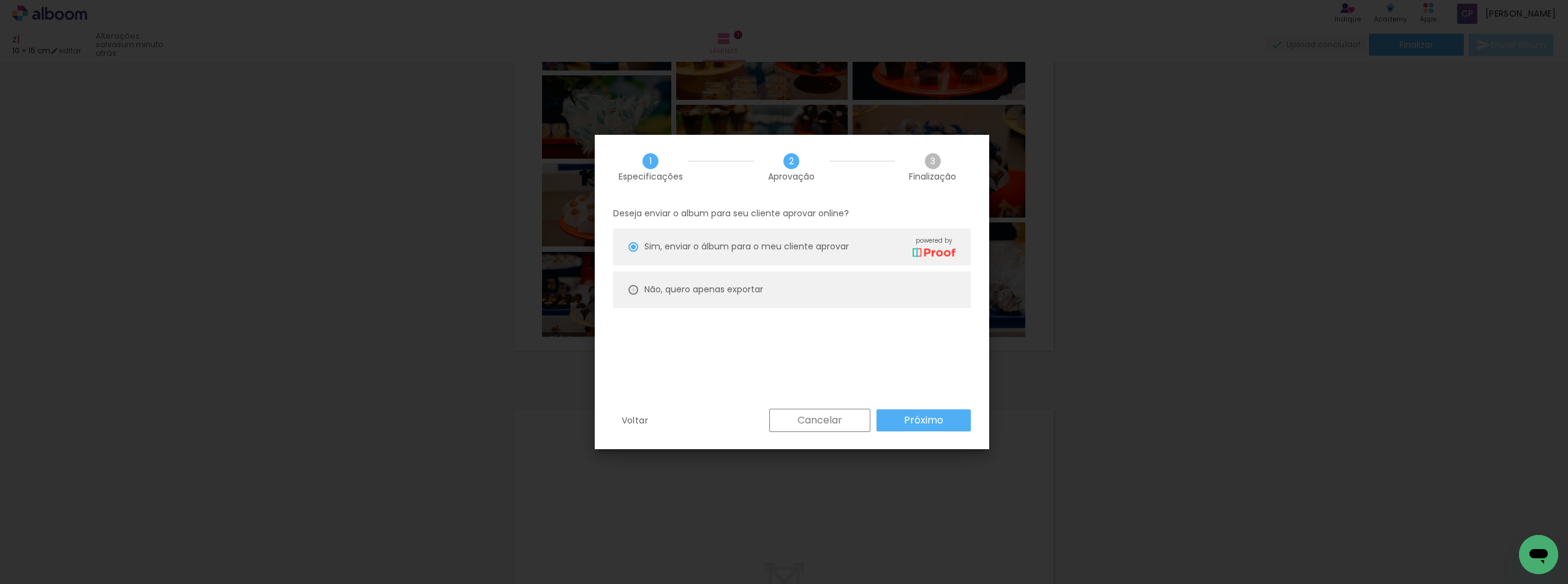
click at [637, 290] on div at bounding box center [633, 290] width 10 height 10
type paper-radio-button "on"
click at [0, 0] on slot "Próximo" at bounding box center [0, 0] width 0 height 0
type input "Alta, 300 DPI"
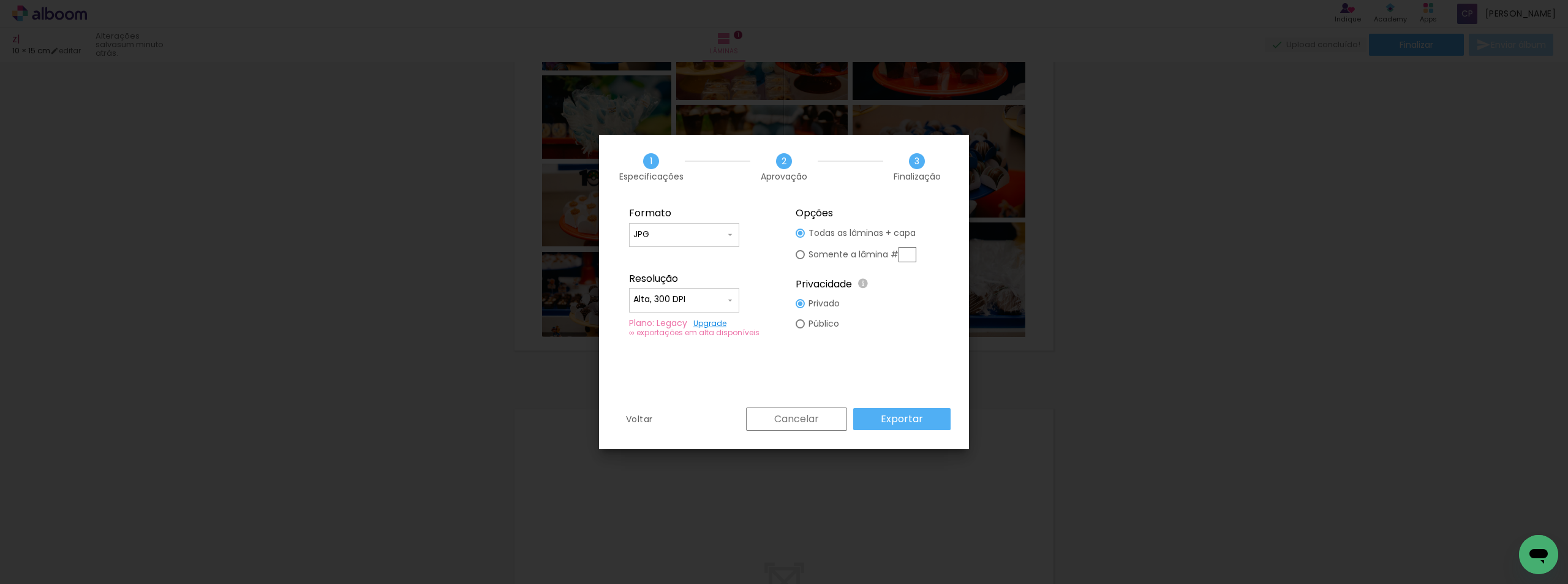
click at [802, 323] on div at bounding box center [800, 324] width 9 height 9
type paper-radio-button "on"
click at [928, 415] on paper-button "Exportar" at bounding box center [902, 419] width 97 height 22
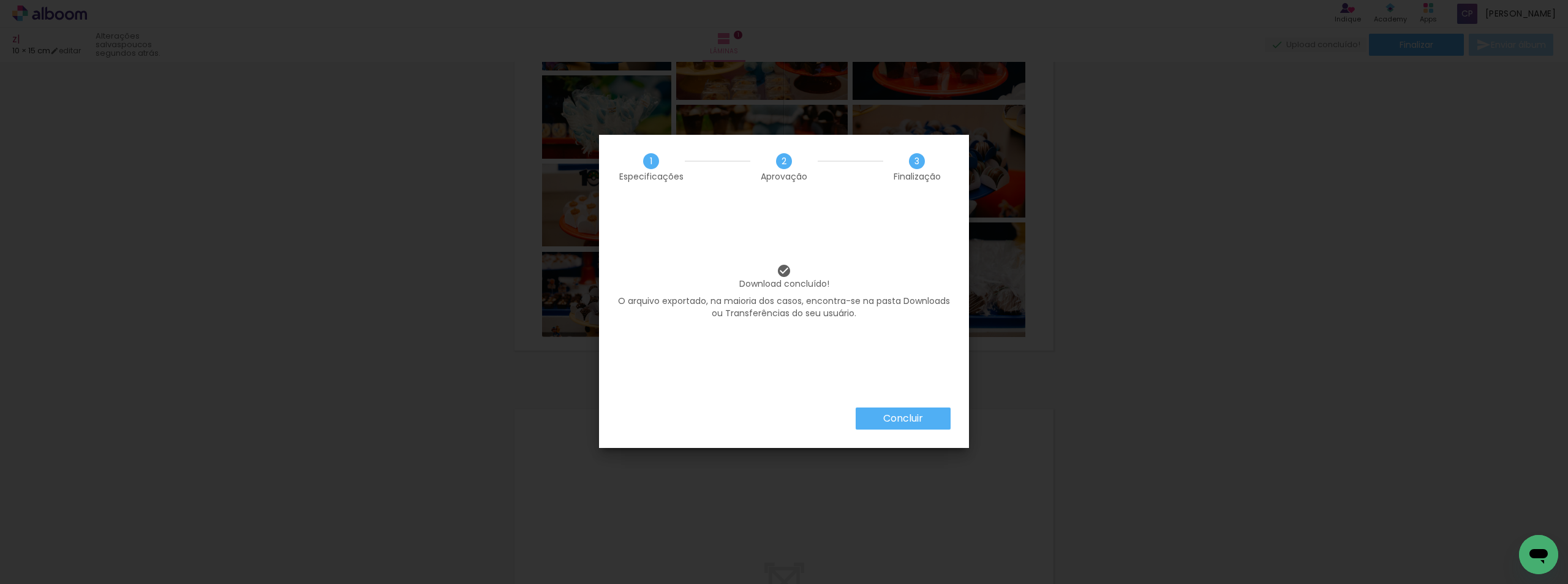
click at [0, 0] on slot "Concluir" at bounding box center [0, 0] width 0 height 0
